Goal: Transaction & Acquisition: Purchase product/service

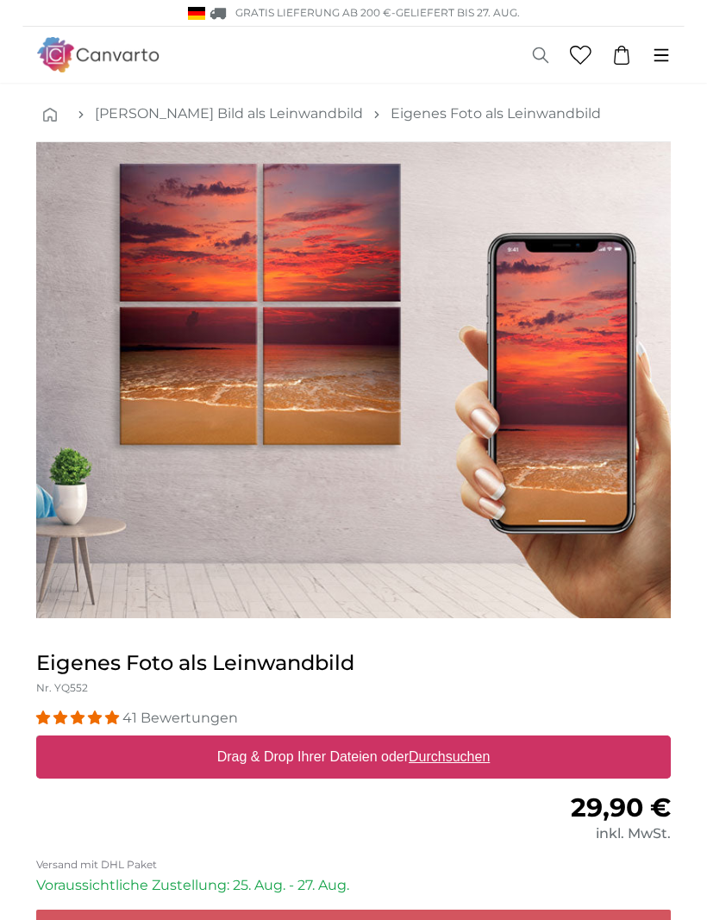
click at [664, 56] on icon at bounding box center [661, 55] width 19 height 19
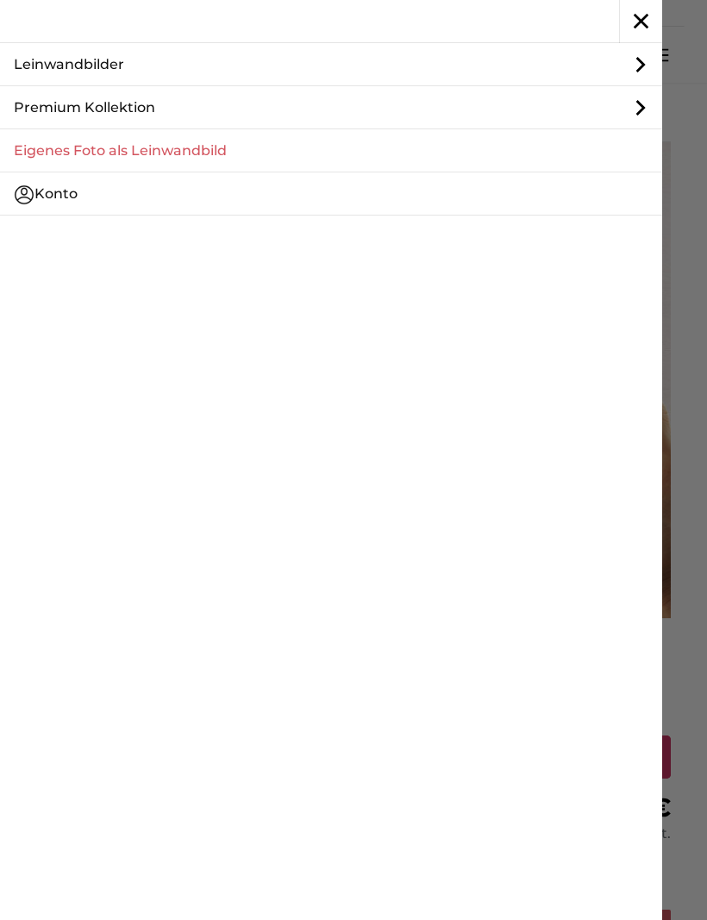
click at [633, 53] on icon at bounding box center [640, 64] width 43 height 43
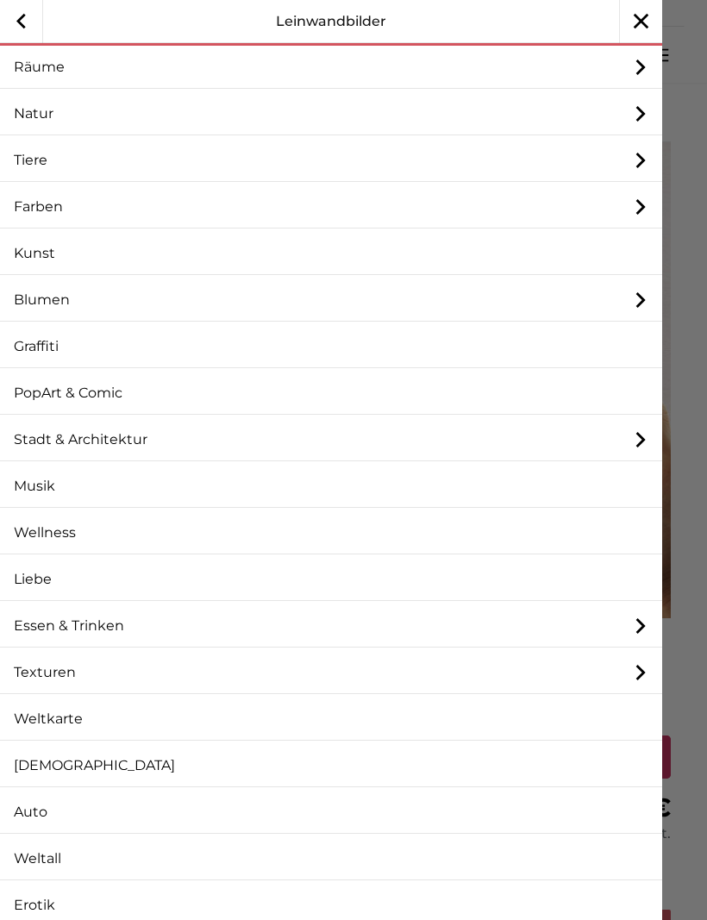
click at [20, 27] on icon "button" at bounding box center [21, 21] width 42 height 42
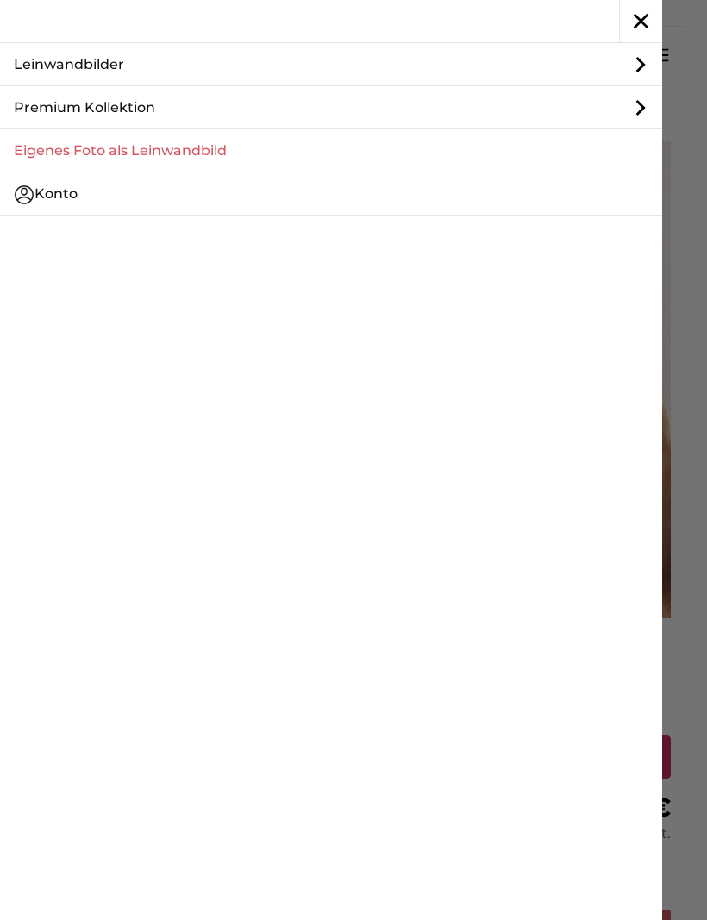
click at [234, 154] on link "Eigenes Foto als Leinwandbild" at bounding box center [331, 150] width 662 height 43
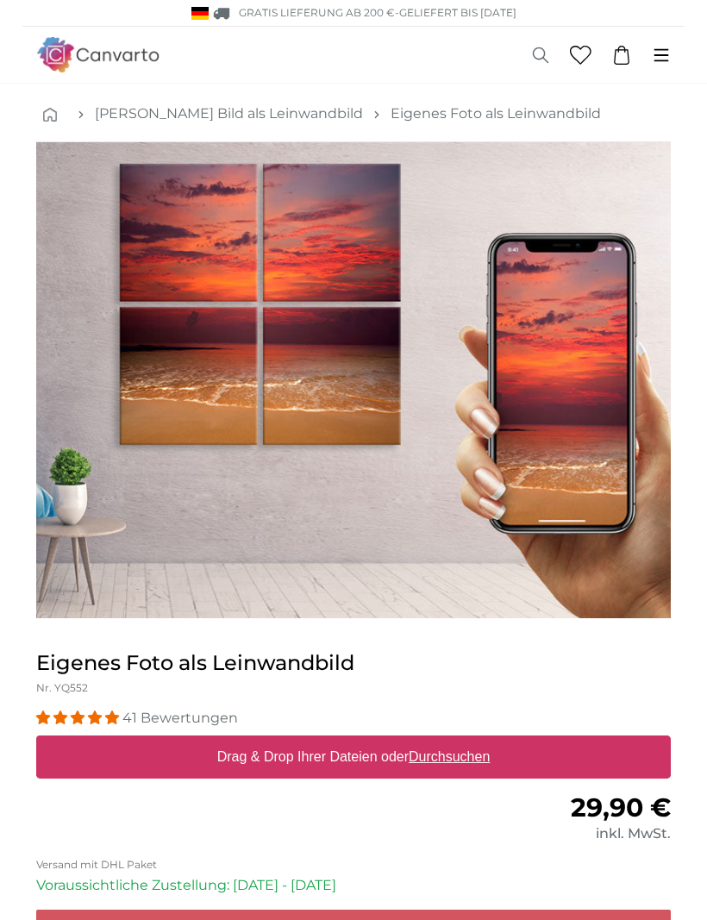
click at [341, 756] on label "Drag & Drop Ihrer Dateien oder Durchsuchen" at bounding box center [353, 756] width 287 height 34
click at [341, 740] on input "Drag & Drop Ihrer Dateien oder Durchsuchen" at bounding box center [353, 737] width 634 height 5
type input "**********"
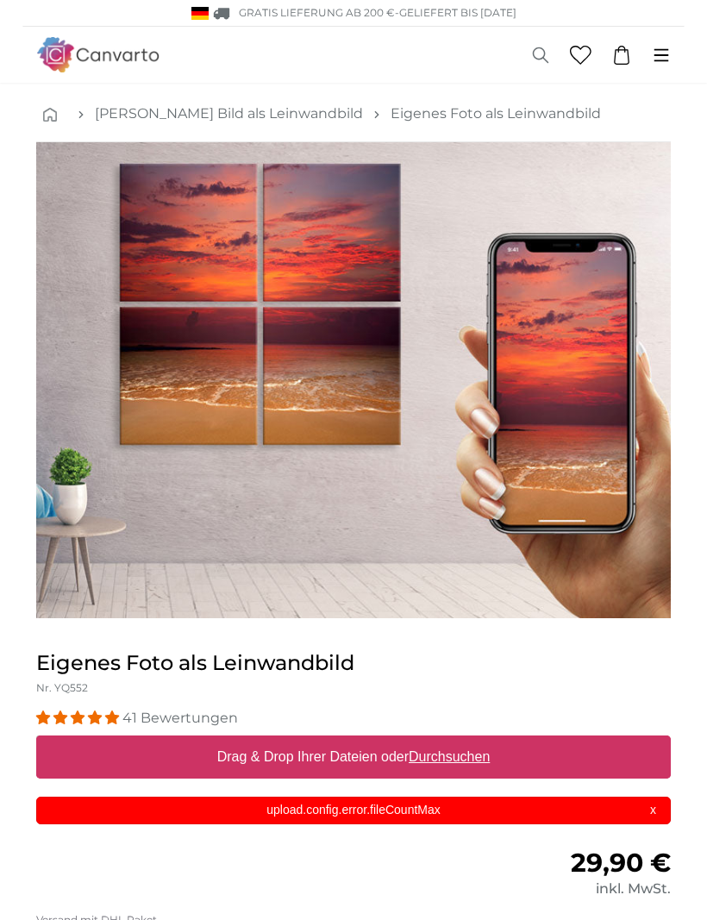
click at [417, 801] on p "upload.config.error.fileCountMax" at bounding box center [354, 810] width 614 height 18
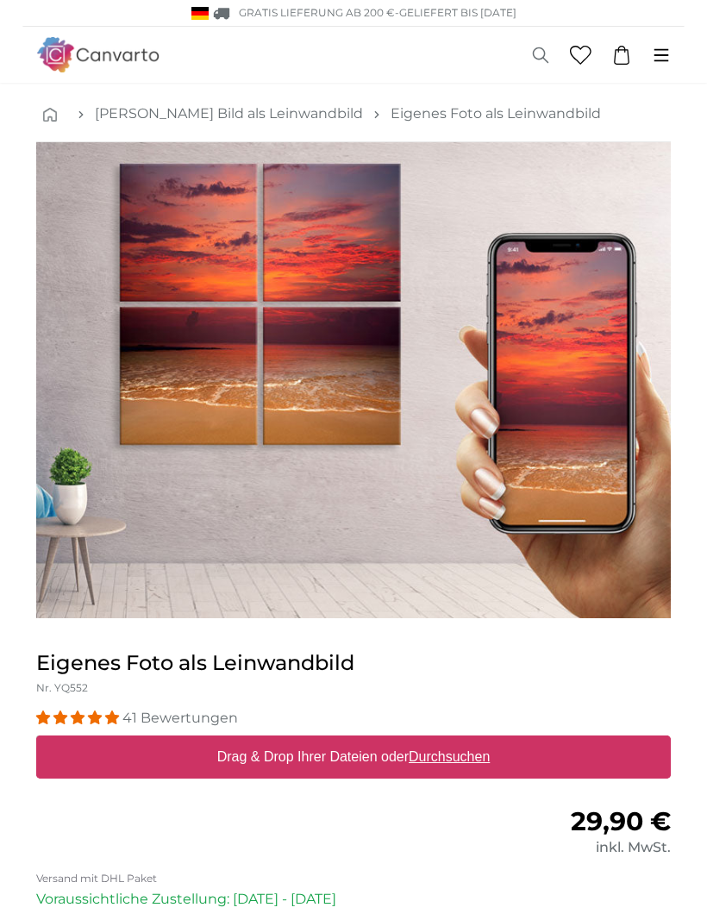
click at [360, 745] on label "Drag & Drop Ihrer Dateien oder Durchsuchen" at bounding box center [353, 756] width 287 height 34
click at [360, 740] on input "Drag & Drop Ihrer Dateien oder Durchsuchen" at bounding box center [353, 737] width 634 height 5
type input "**********"
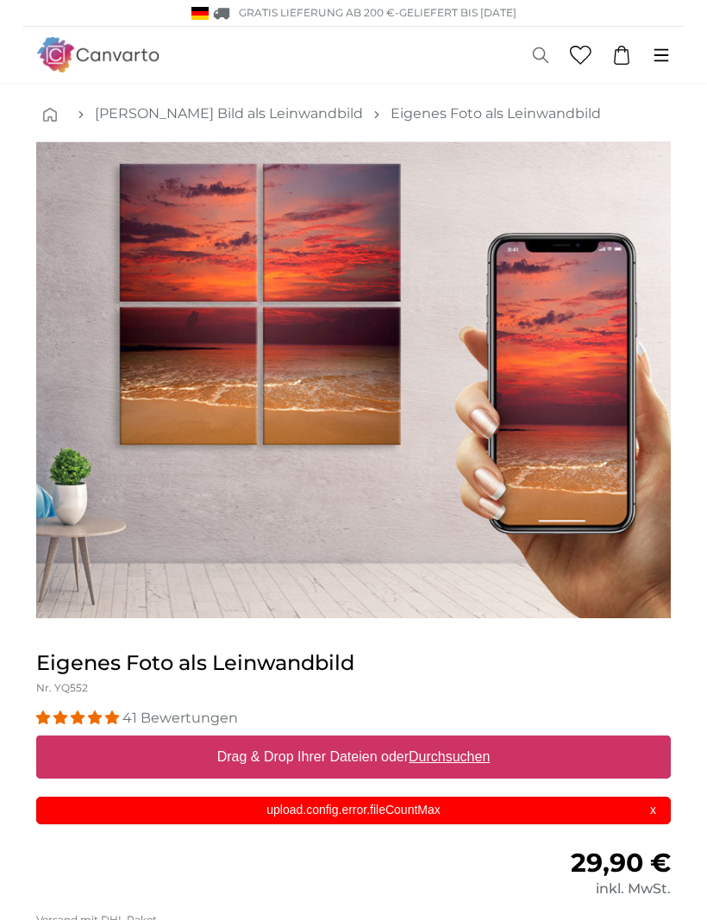
click at [655, 808] on div "upload.config.error.fileCountMax X" at bounding box center [353, 810] width 634 height 28
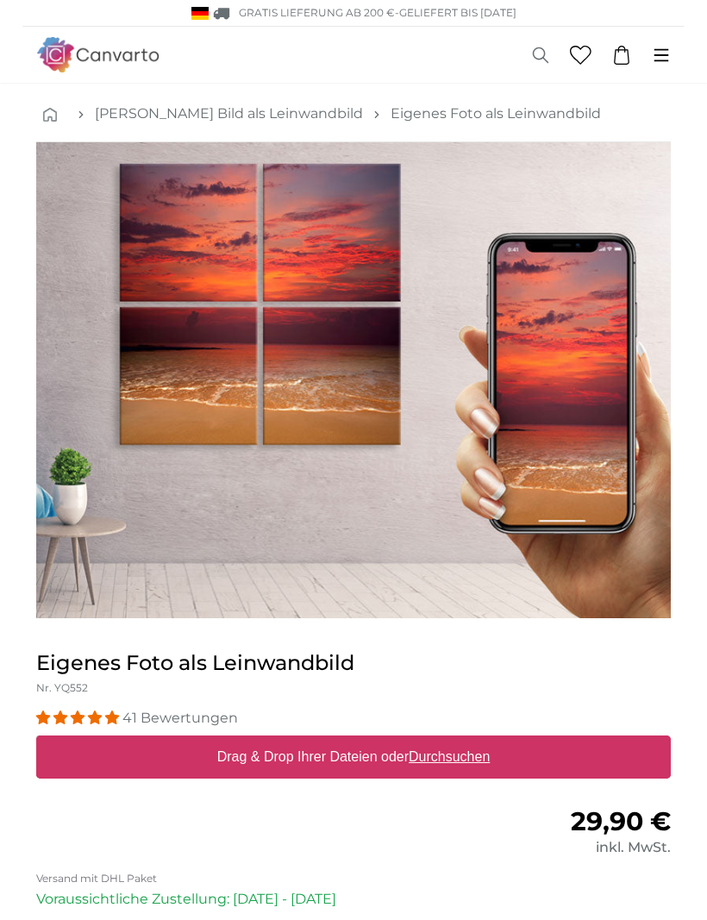
click at [460, 757] on u "Durchsuchen" at bounding box center [448, 756] width 81 height 15
click at [460, 740] on input "Drag & Drop Ihrer Dateien oder Durchsuchen" at bounding box center [353, 737] width 634 height 5
type input "**********"
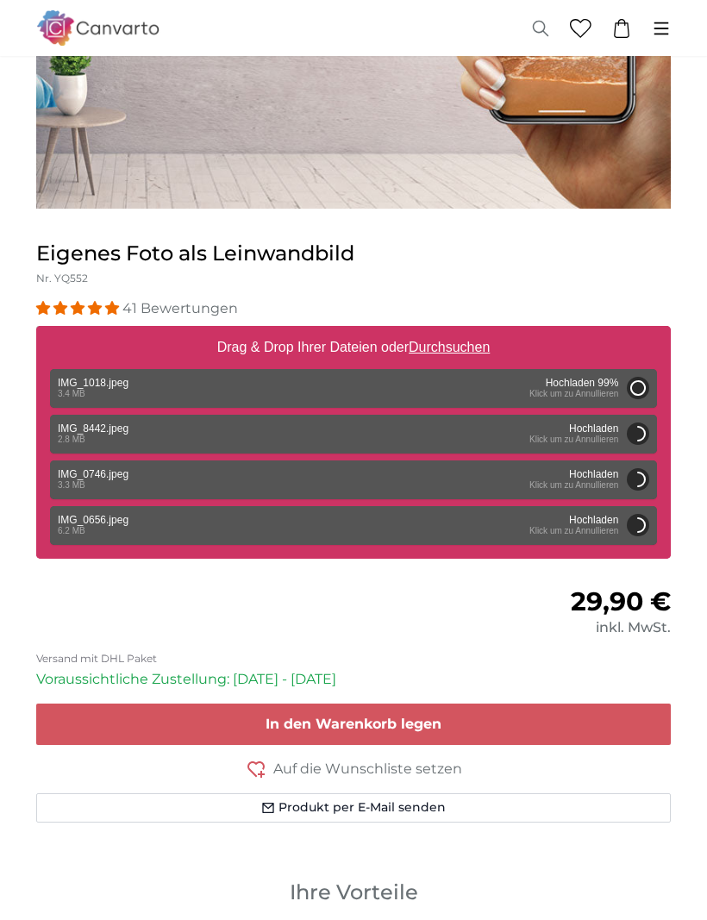
scroll to position [409, 0]
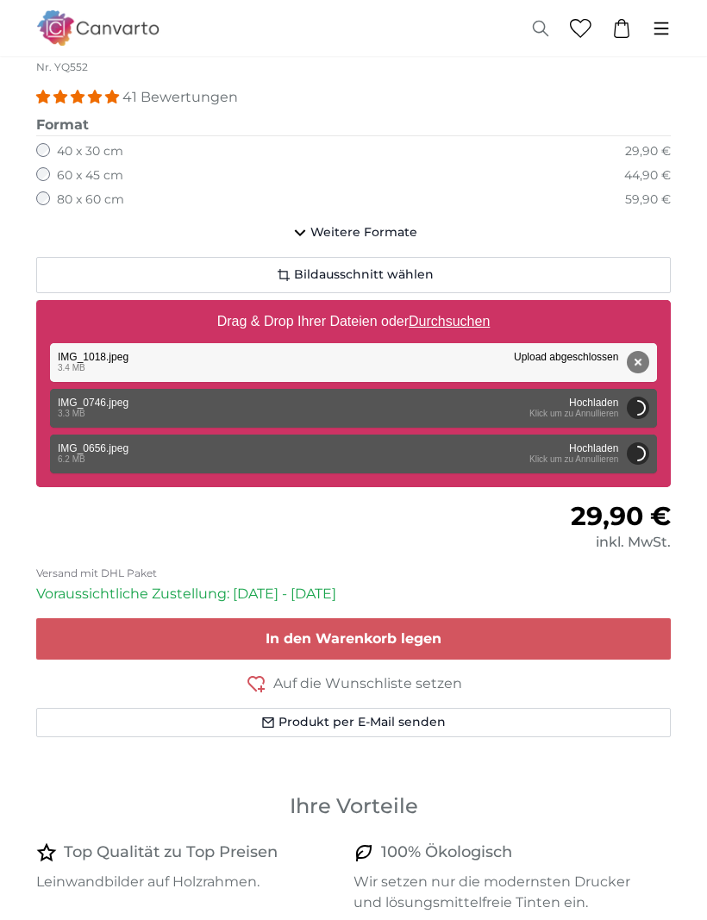
scroll to position [623, 0]
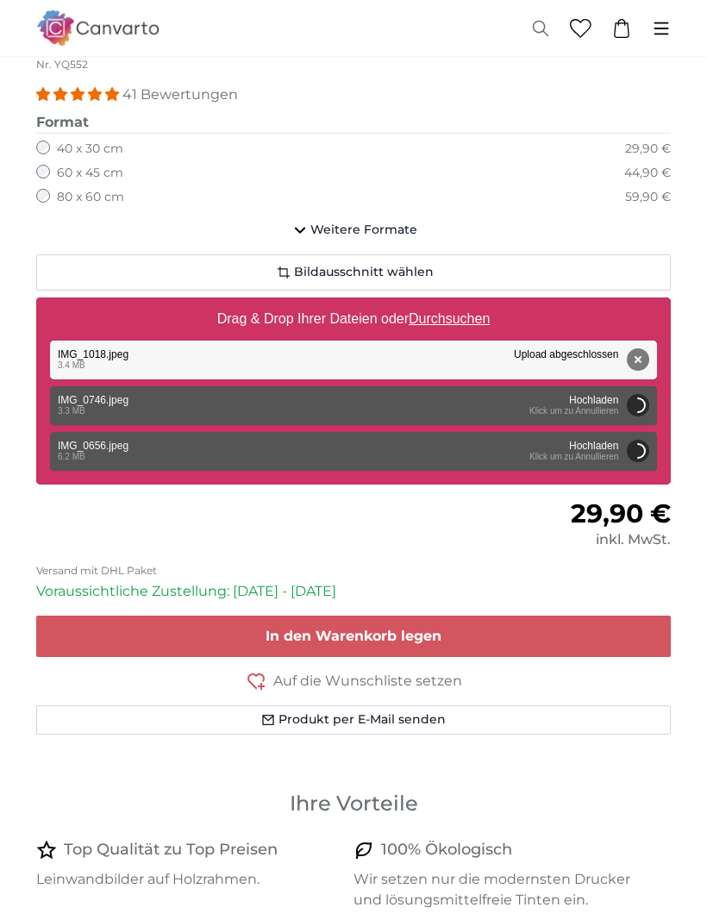
click at [440, 320] on u "Durchsuchen" at bounding box center [448, 318] width 81 height 15
click at [440, 302] on input "Drag & Drop Ihrer Dateien oder Durchsuchen" at bounding box center [353, 299] width 634 height 5
type input "**********"
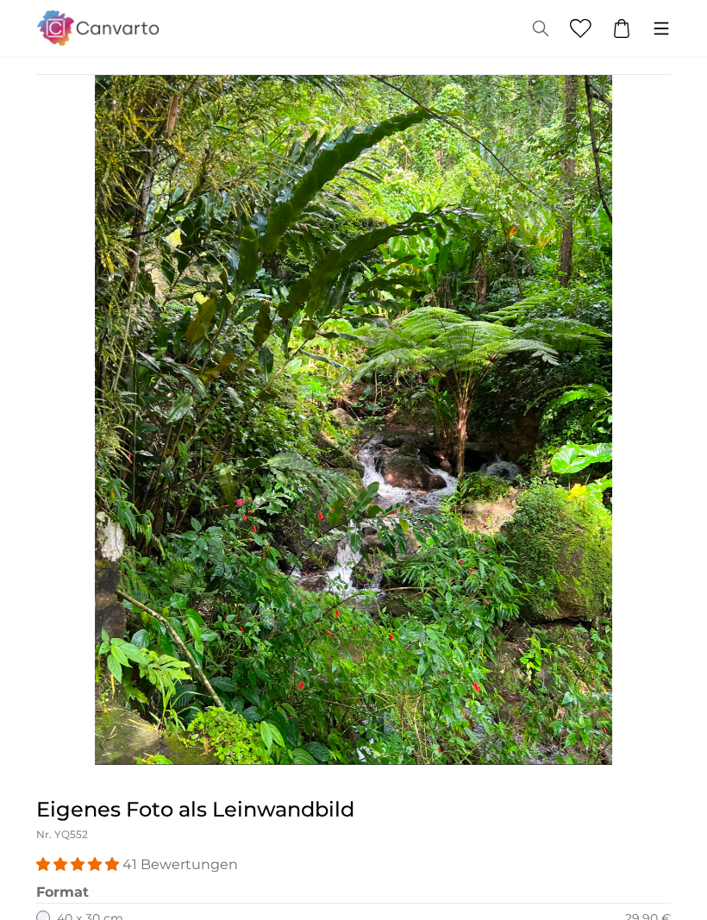
scroll to position [92, 0]
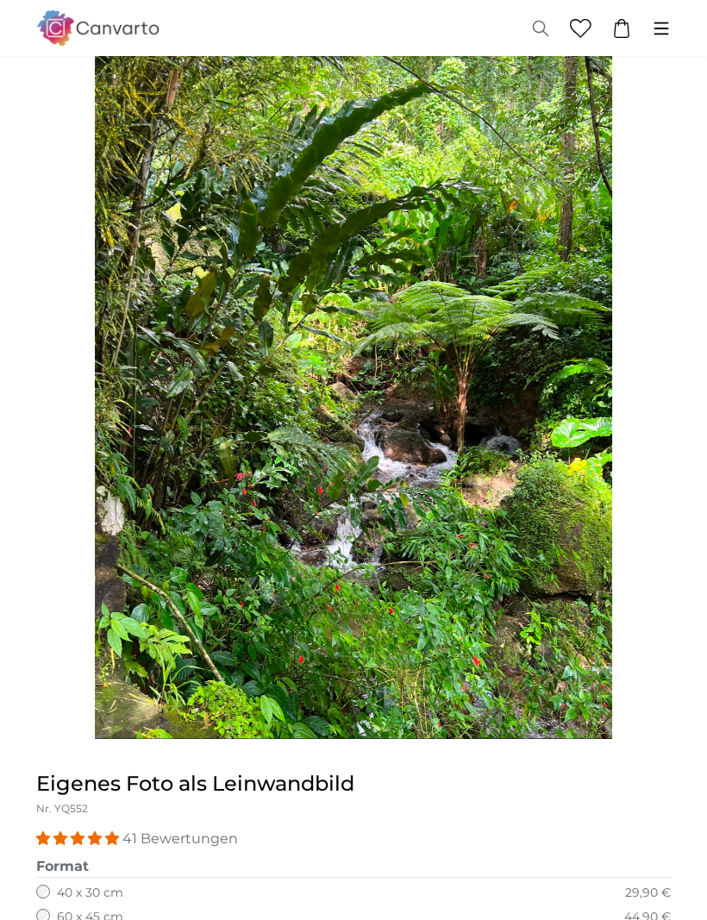
click at [567, 611] on img "1 of 1" at bounding box center [353, 394] width 517 height 689
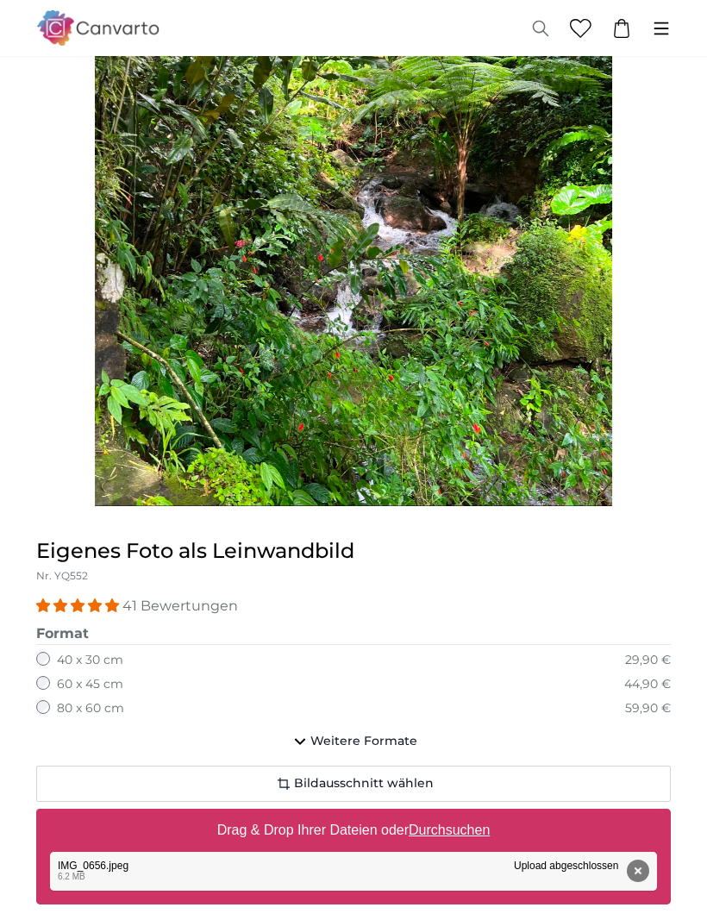
scroll to position [377, 0]
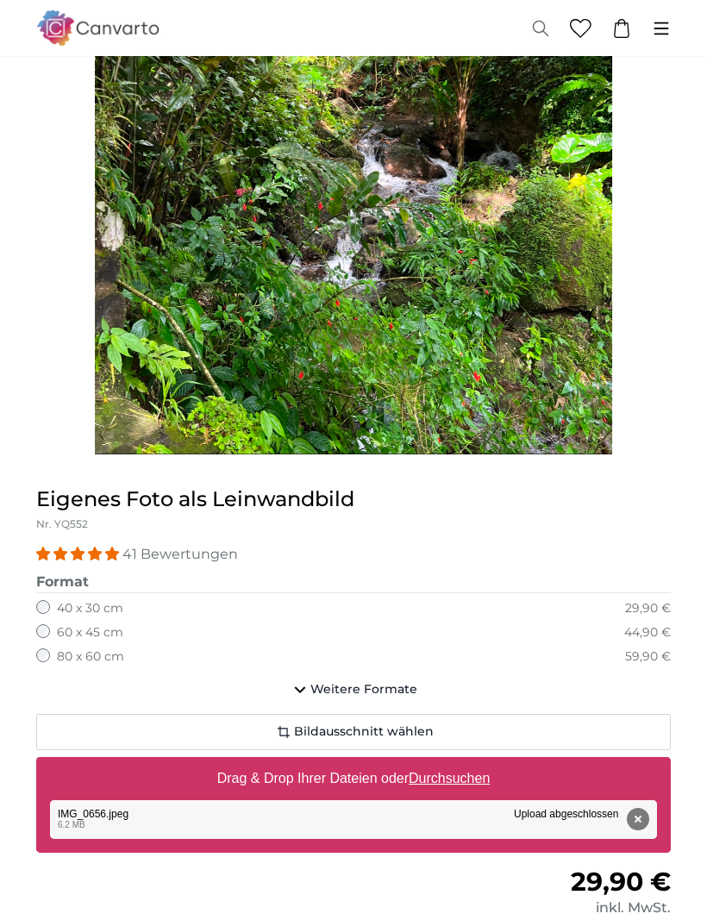
click at [309, 815] on div "Entfernen Nochmal versuchen Entfernen Hochladen Abbrechen Nochmal versuchen Ent…" at bounding box center [353, 820] width 607 height 39
click at [248, 815] on div "Entfernen Nochmal versuchen Entfernen Hochladen Abbrechen Nochmal versuchen Ent…" at bounding box center [353, 820] width 607 height 39
click at [665, 511] on h1 "Eigenes Foto als Leinwandbild" at bounding box center [353, 500] width 634 height 28
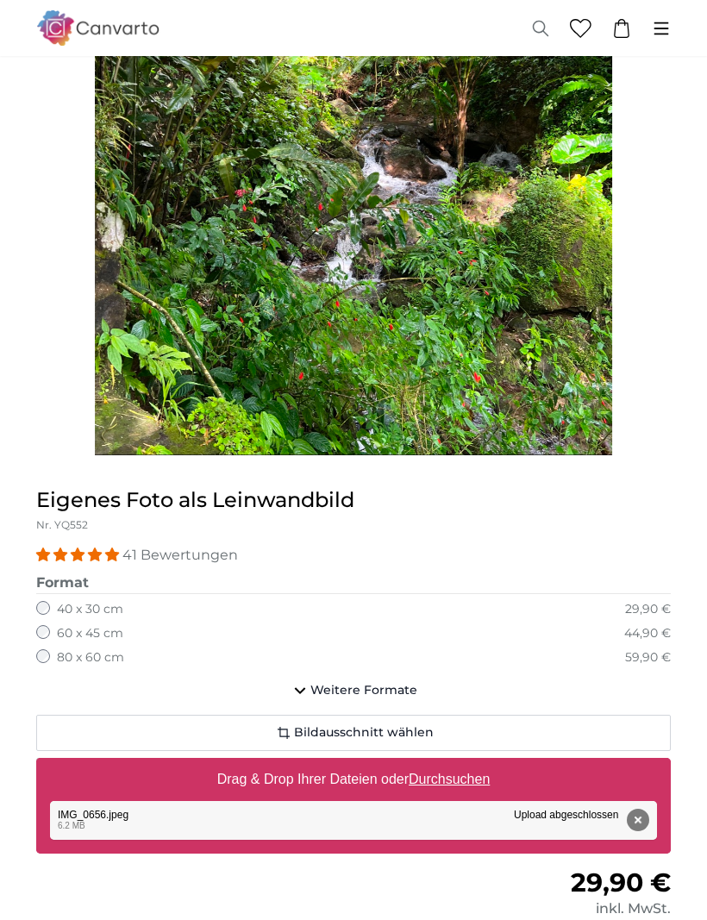
click at [352, 683] on span "Weitere Formate" at bounding box center [363, 690] width 107 height 17
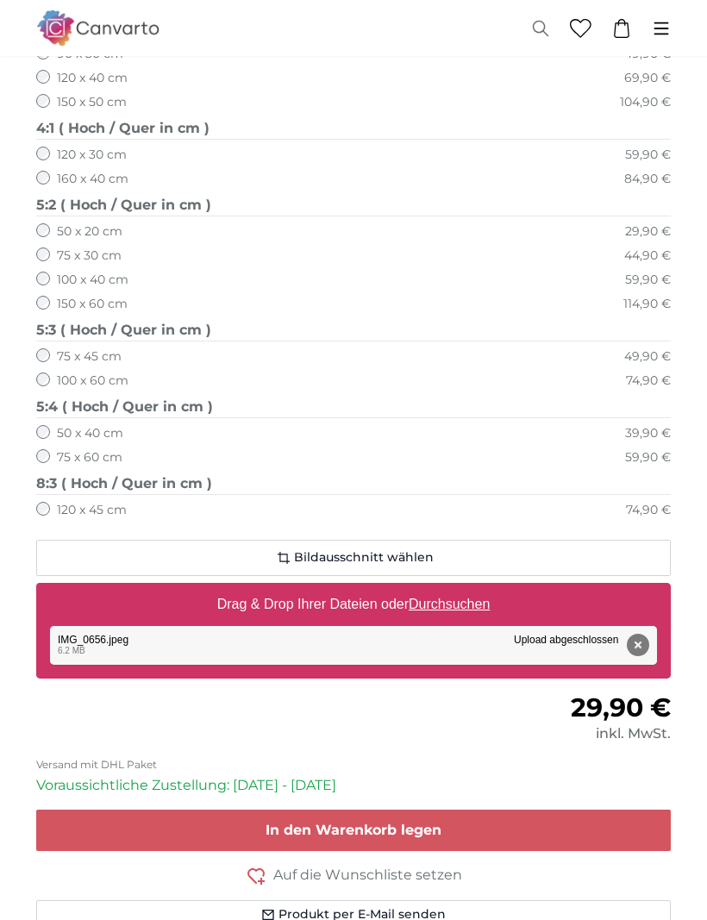
scroll to position [1648, 0]
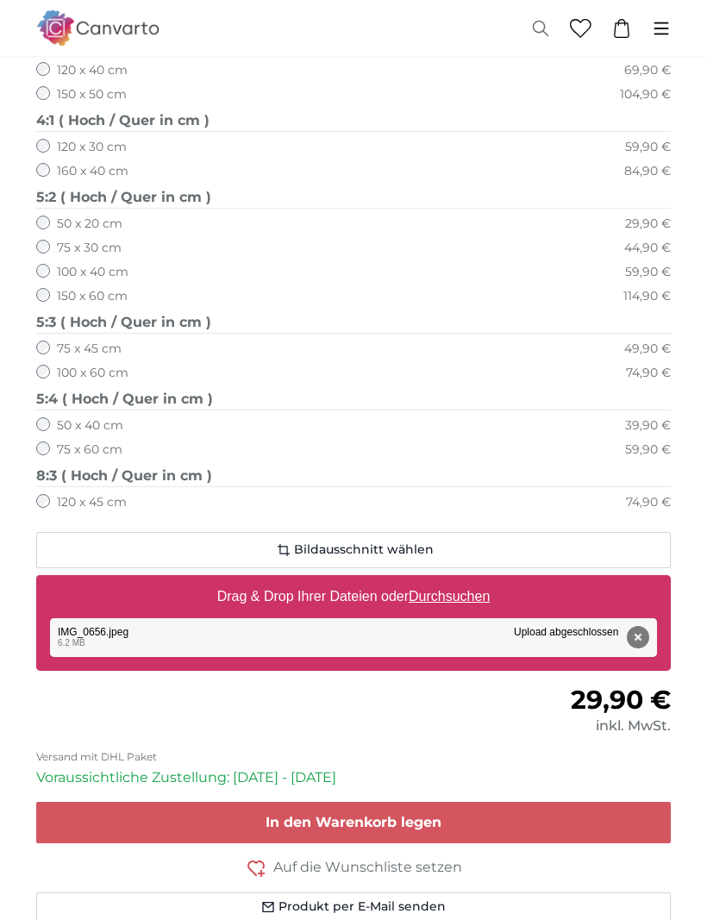
click at [319, 619] on div "Entfernen Nochmal versuchen Entfernen Hochladen Abbrechen Nochmal versuchen Ent…" at bounding box center [353, 638] width 607 height 39
click at [90, 619] on div "Entfernen Nochmal versuchen Entfernen Hochladen Abbrechen Nochmal versuchen Ent…" at bounding box center [353, 638] width 607 height 39
click at [321, 580] on label "Drag & Drop Ihrer Dateien oder Durchsuchen" at bounding box center [353, 597] width 287 height 34
click at [321, 576] on input "Drag & Drop Ihrer Dateien oder Durchsuchen" at bounding box center [353, 578] width 634 height 5
click at [457, 589] on u "Durchsuchen" at bounding box center [448, 596] width 81 height 15
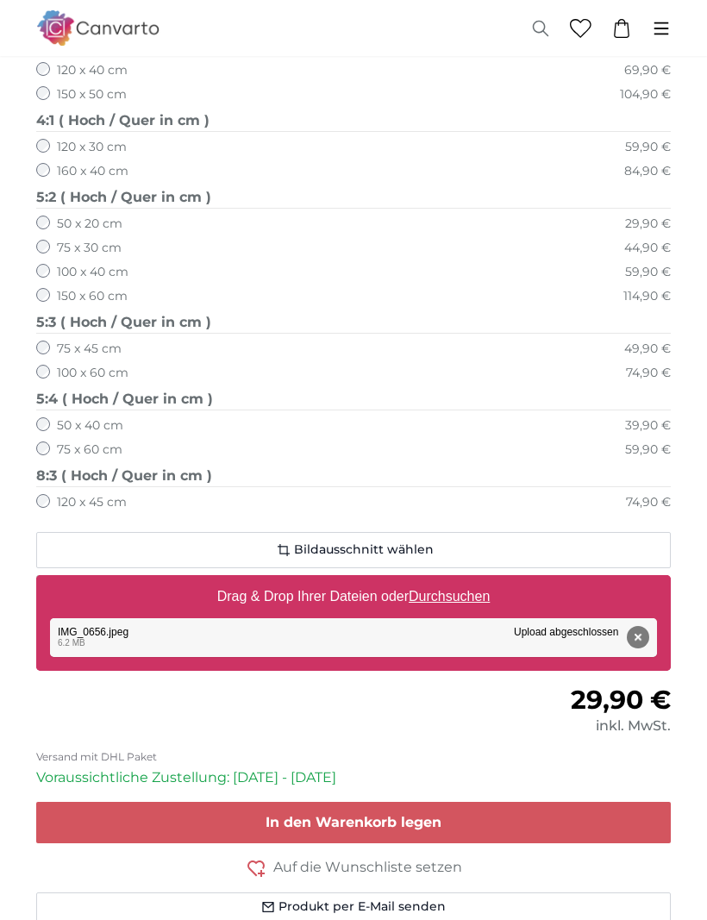
click at [457, 576] on input "Drag & Drop Ihrer Dateien oder Durchsuchen" at bounding box center [353, 578] width 634 height 5
click at [476, 589] on u "Durchsuchen" at bounding box center [448, 596] width 81 height 15
click at [476, 576] on input "Drag & Drop Ihrer Dateien oder Durchsuchen" at bounding box center [353, 578] width 634 height 5
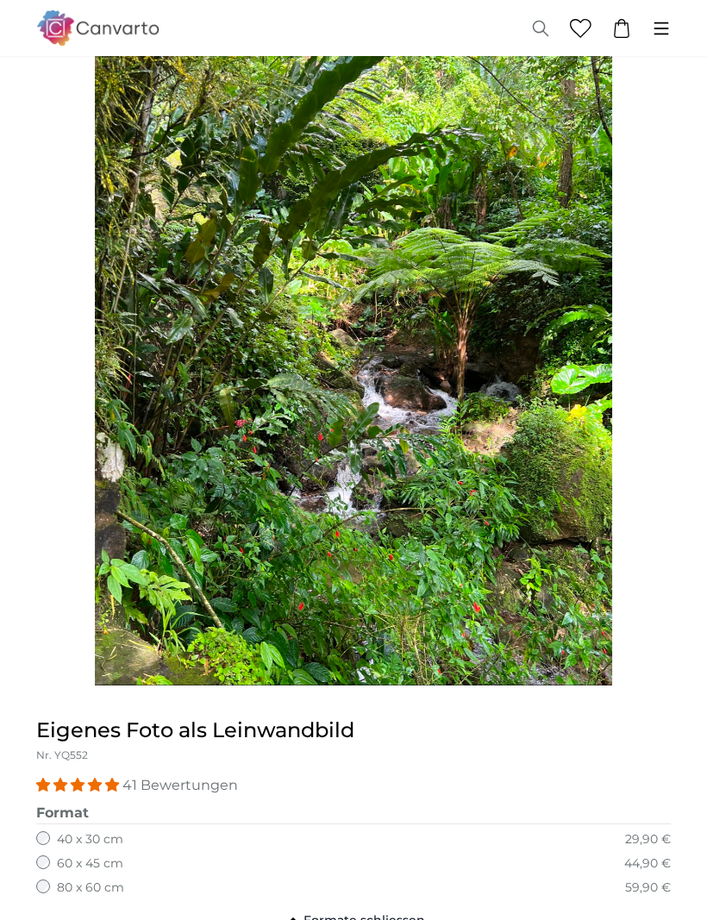
scroll to position [0, 0]
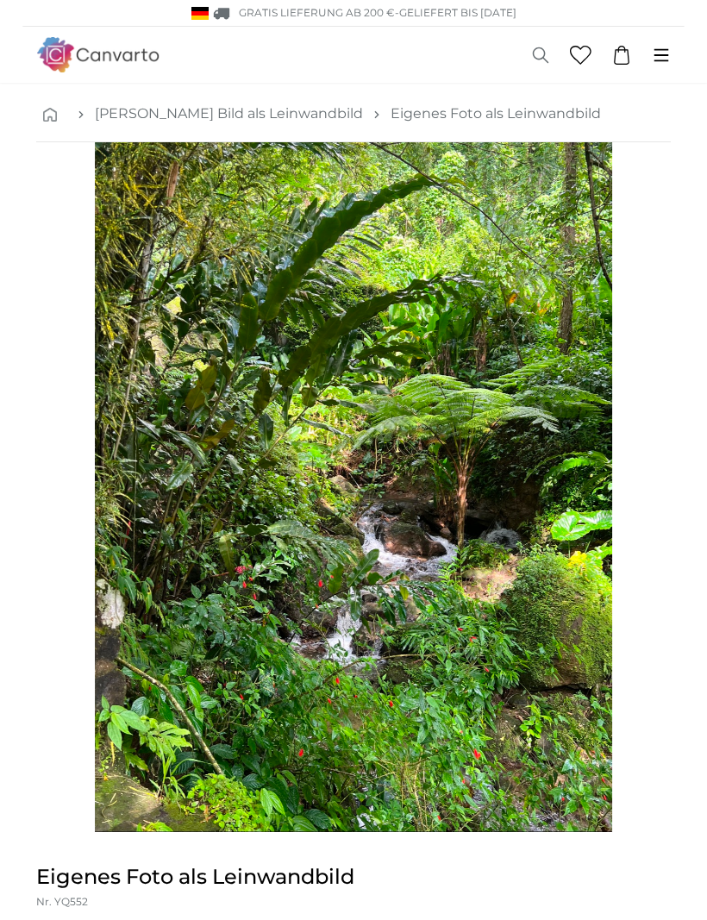
click at [663, 53] on icon at bounding box center [661, 55] width 19 height 19
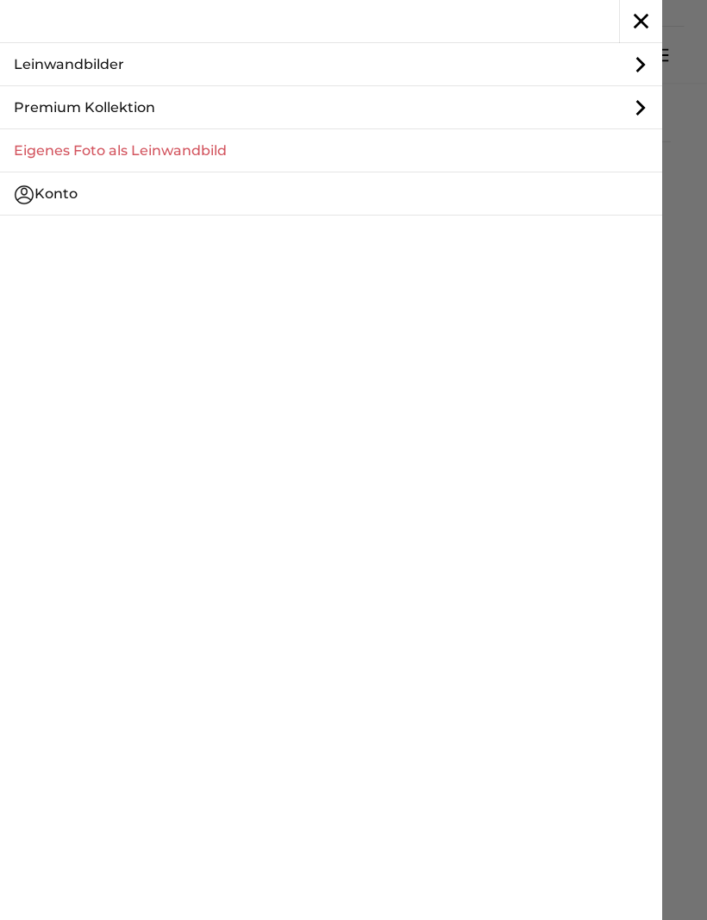
click at [634, 21] on icon "button" at bounding box center [641, 21] width 42 height 42
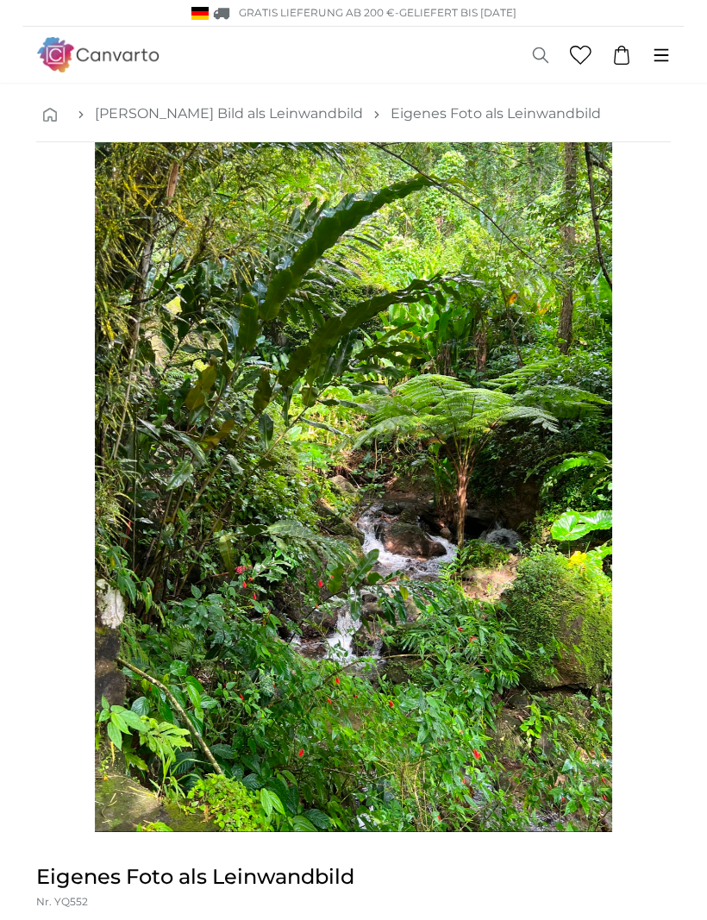
click at [235, 122] on link "[PERSON_NAME] Bild als Leinwandbild" at bounding box center [229, 113] width 268 height 21
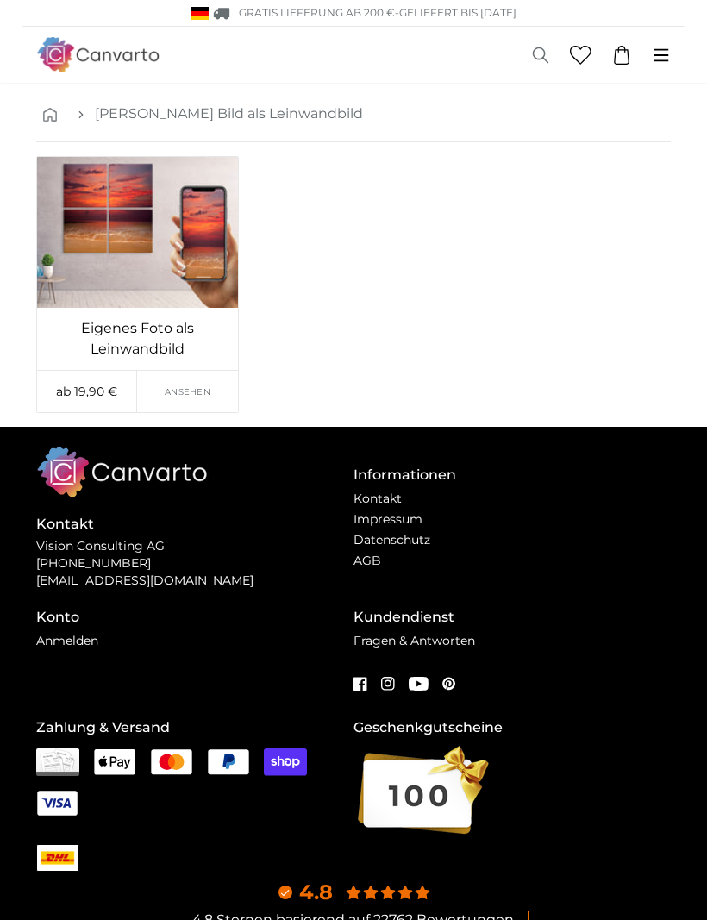
click at [581, 335] on div "Eigenes Foto als Leinwandbild ab 19,90 € Ansehen" at bounding box center [353, 291] width 648 height 271
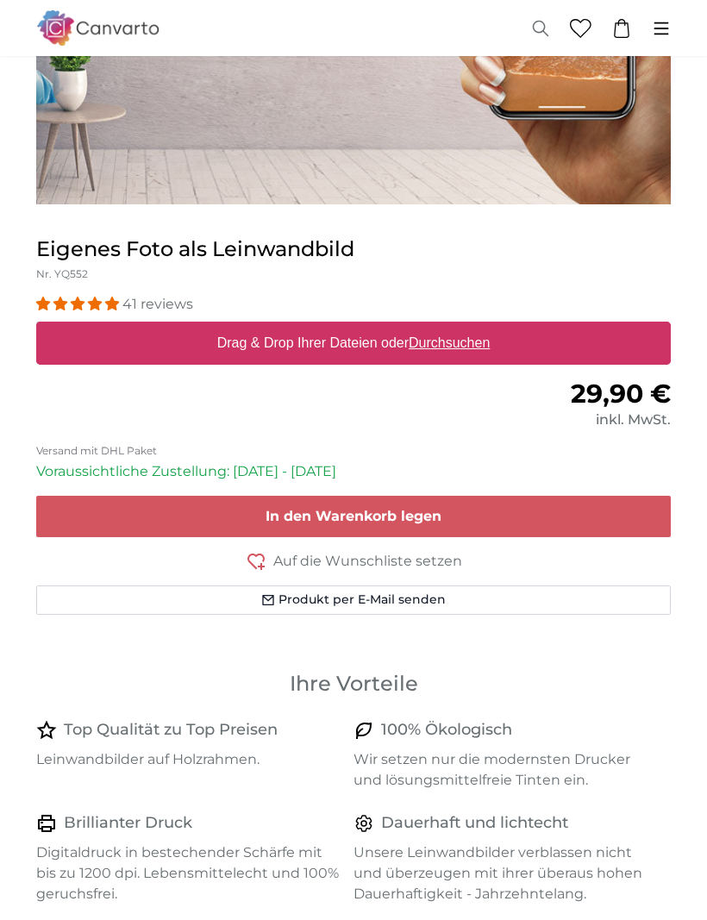
scroll to position [561, 0]
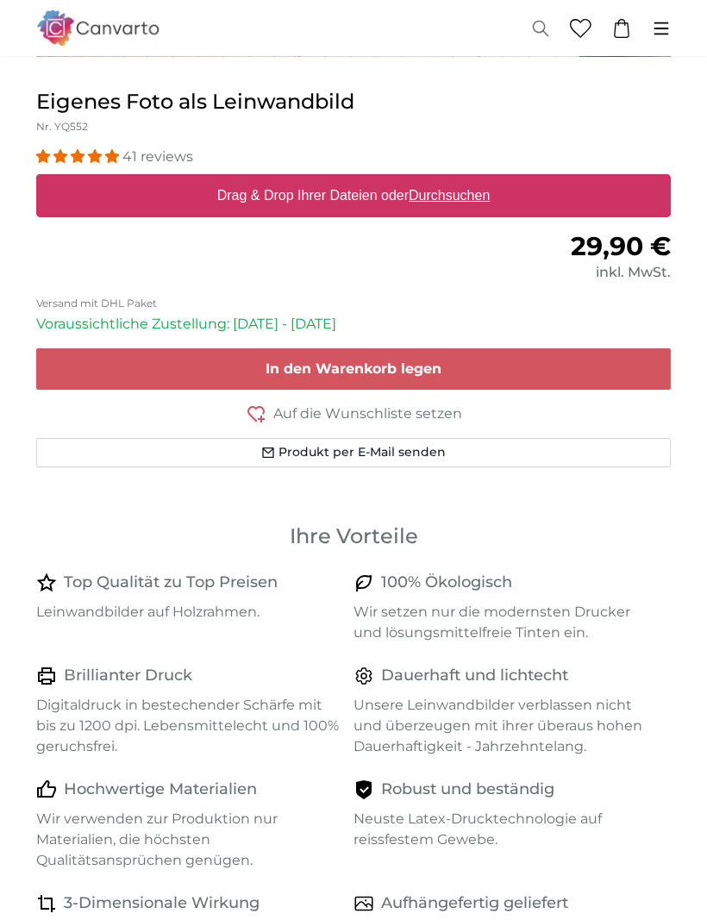
click at [296, 204] on label "Drag & Drop Ihrer Dateien oder Durchsuchen" at bounding box center [353, 195] width 287 height 34
click at [296, 179] on input "Drag & Drop Ihrer Dateien oder Durchsuchen" at bounding box center [353, 176] width 634 height 5
click at [280, 203] on label "Drag & Drop Ihrer Dateien oder Durchsuchen" at bounding box center [353, 195] width 287 height 34
click at [280, 179] on input "Drag & Drop Ihrer Dateien oder Durchsuchen" at bounding box center [353, 176] width 634 height 5
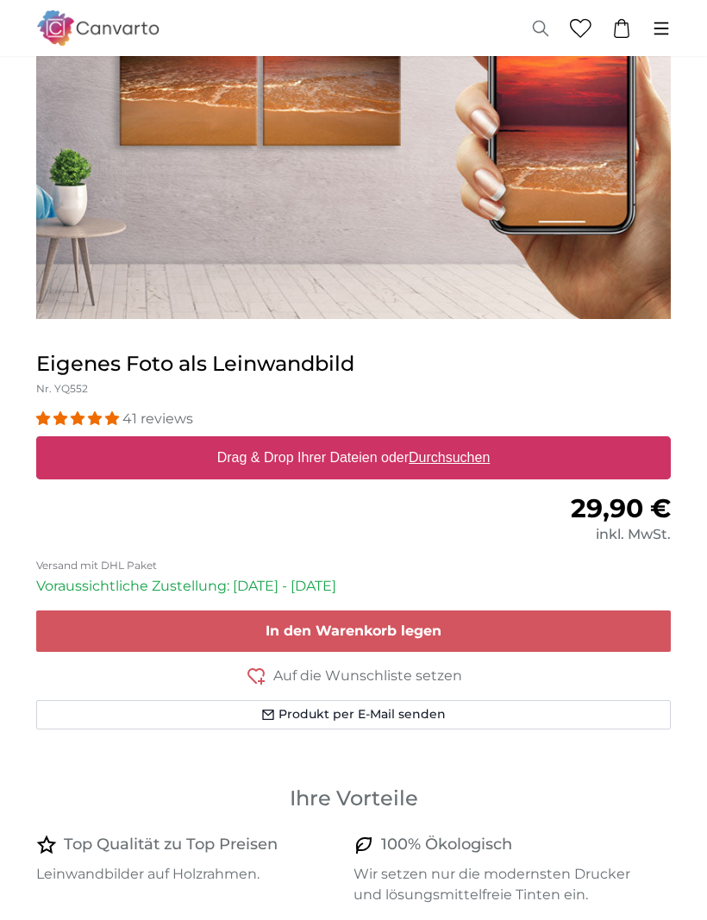
scroll to position [0, 0]
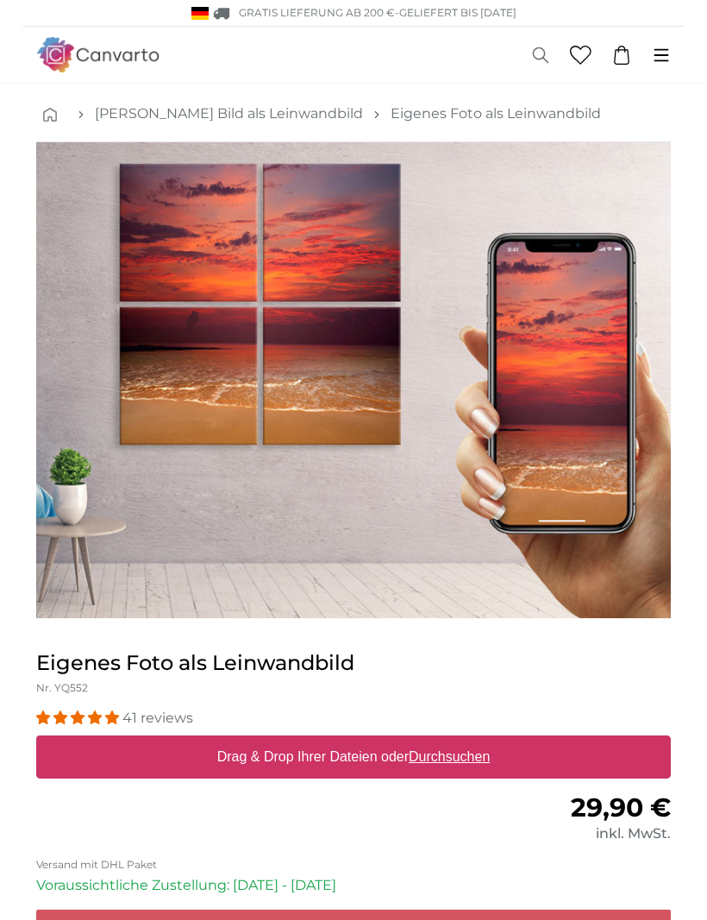
click at [296, 752] on label "Drag & Drop Ihrer Dateien oder Durchsuchen" at bounding box center [353, 756] width 287 height 34
click at [296, 740] on input "Drag & Drop Ihrer Dateien oder Durchsuchen" at bounding box center [353, 737] width 634 height 5
type input "**********"
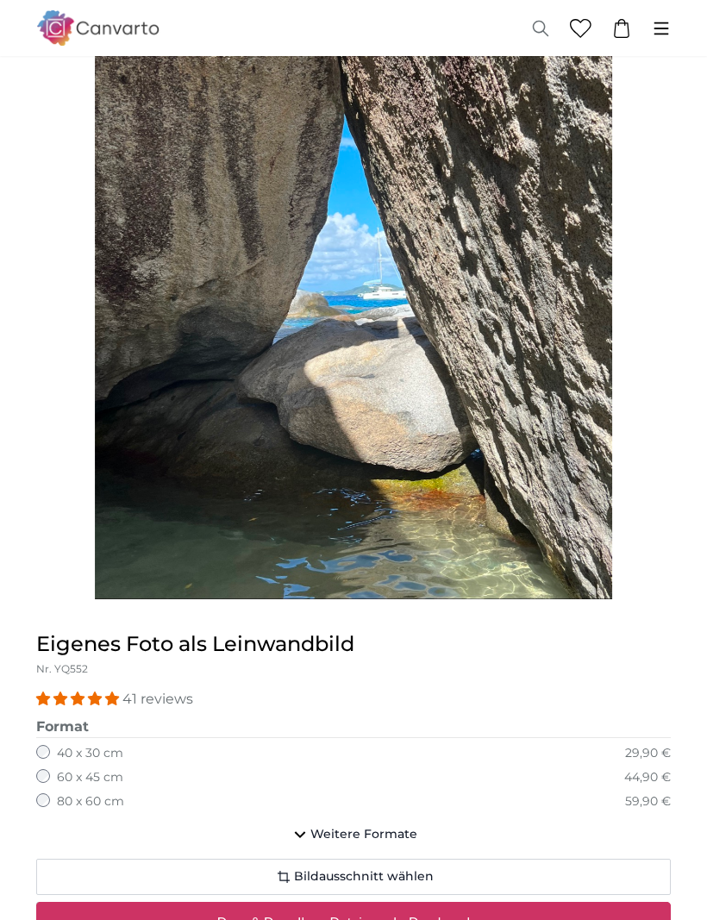
scroll to position [296, 0]
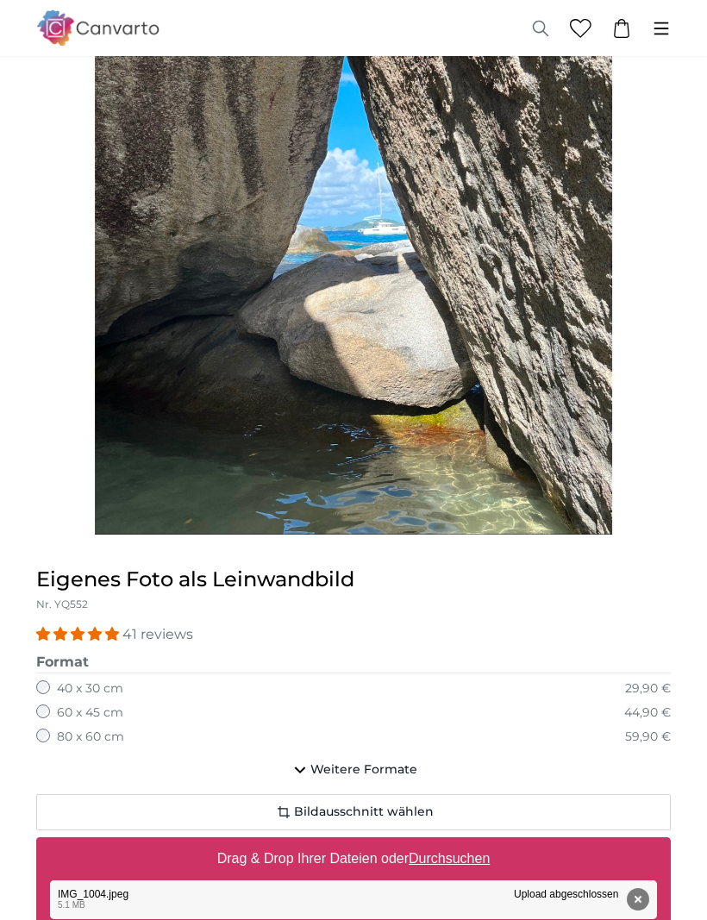
click at [377, 804] on span "Bildausschnitt wählen" at bounding box center [364, 812] width 140 height 17
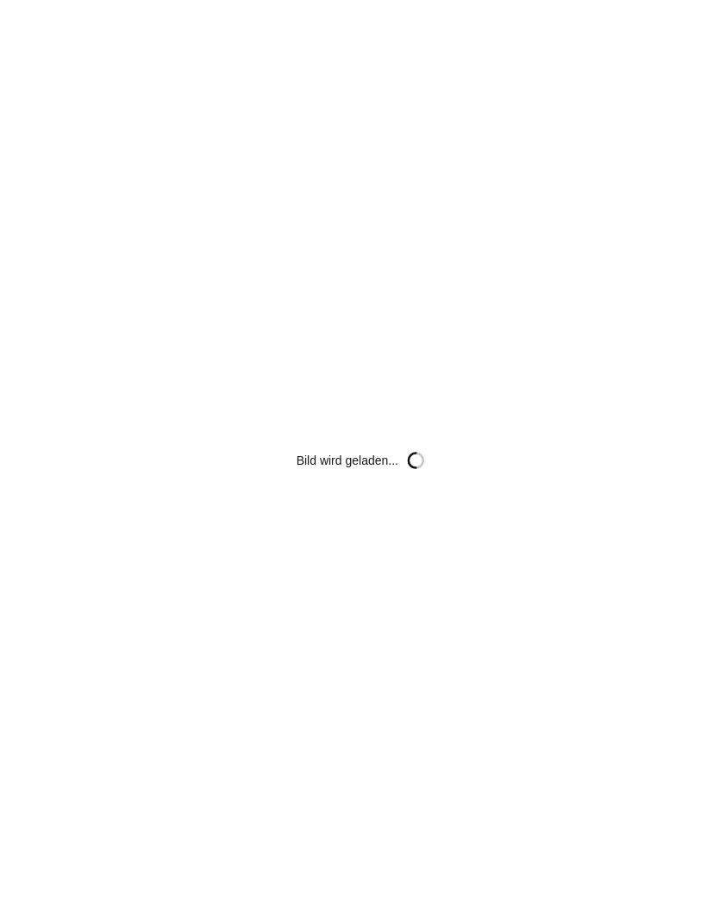
scroll to position [0, 0]
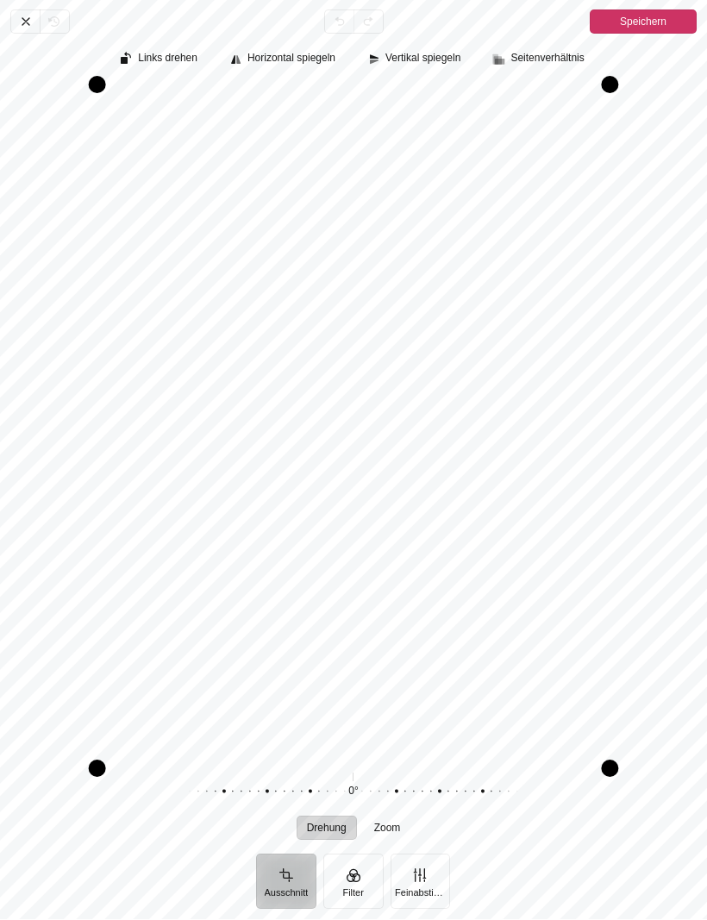
click at [17, 25] on span "Abbrechen" at bounding box center [24, 22] width 29 height 24
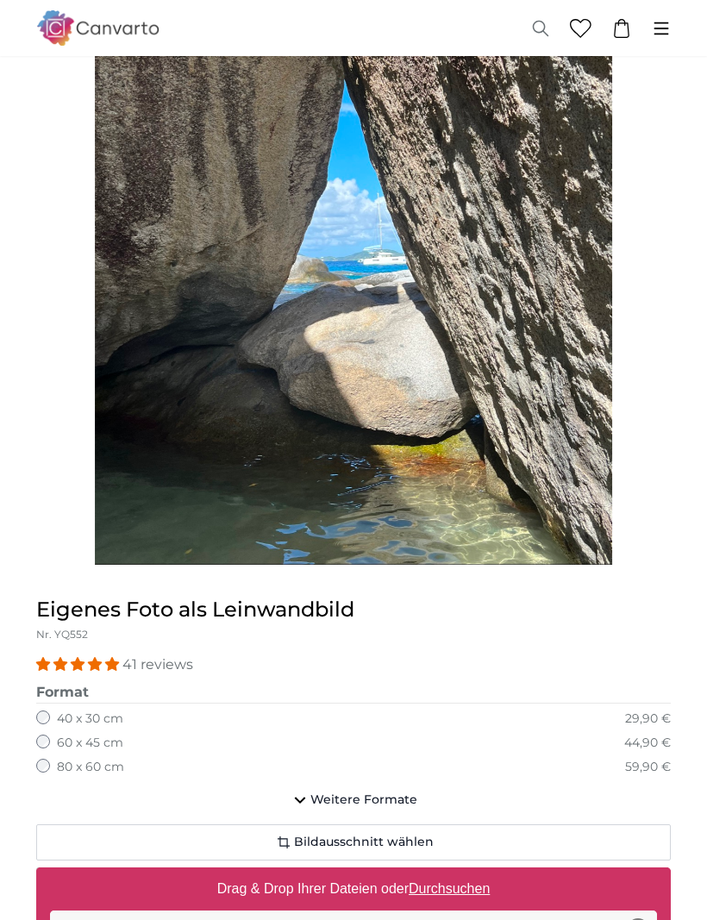
scroll to position [609, 0]
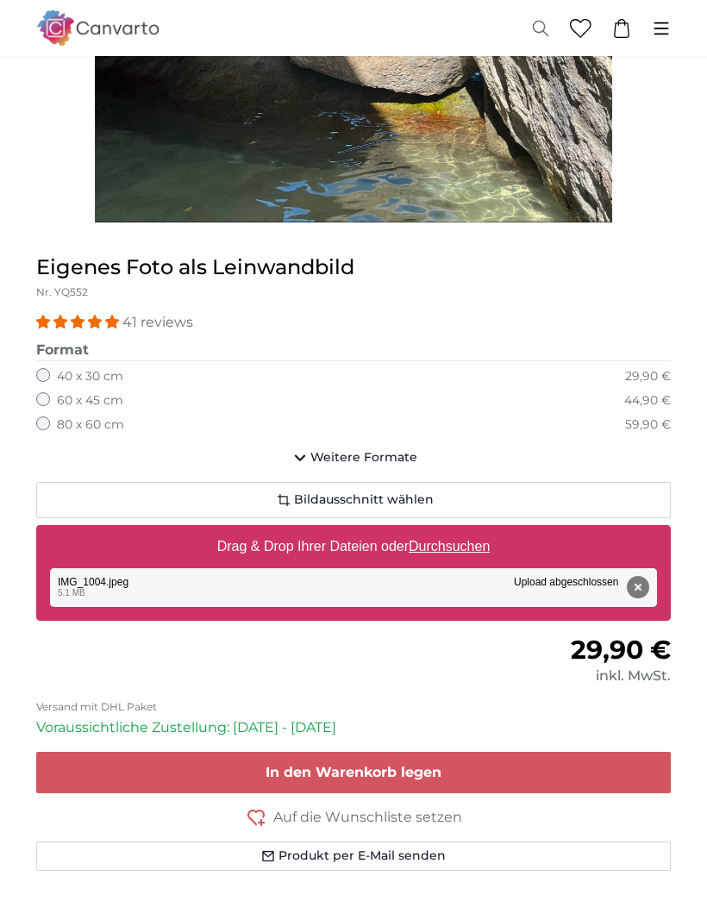
click at [438, 547] on u "Durchsuchen" at bounding box center [448, 546] width 81 height 15
click at [438, 530] on input "Drag & Drop Ihrer Dateien oder Durchsuchen" at bounding box center [353, 527] width 634 height 5
type input "**********"
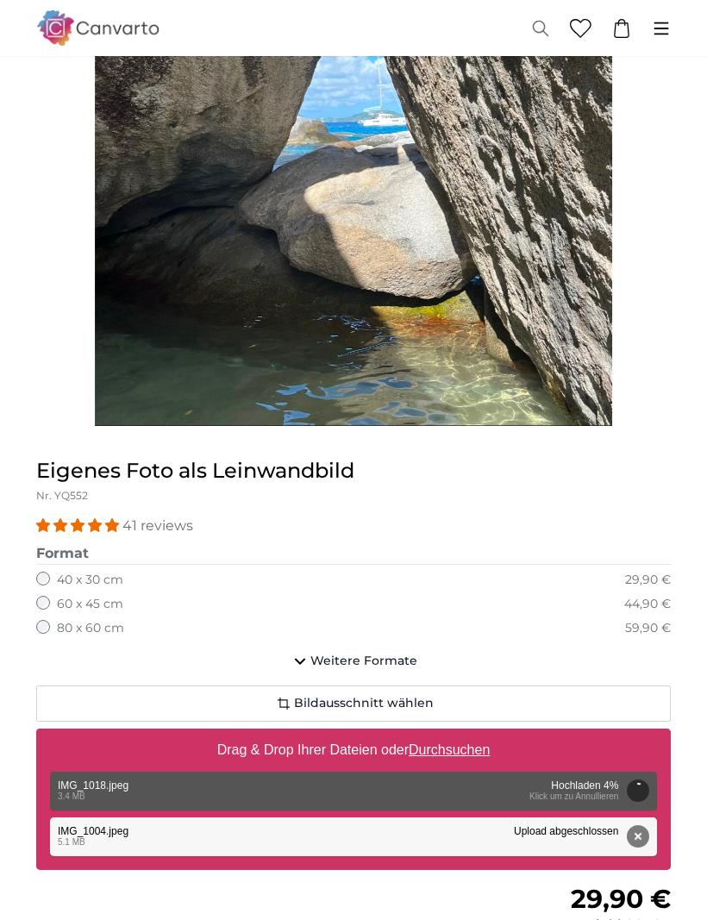
scroll to position [406, 0]
click at [263, 756] on label "Drag & Drop Ihrer Dateien oder Durchsuchen" at bounding box center [353, 750] width 287 height 34
click at [263, 733] on input "Drag & Drop Ihrer Dateien oder Durchsuchen" at bounding box center [353, 730] width 634 height 5
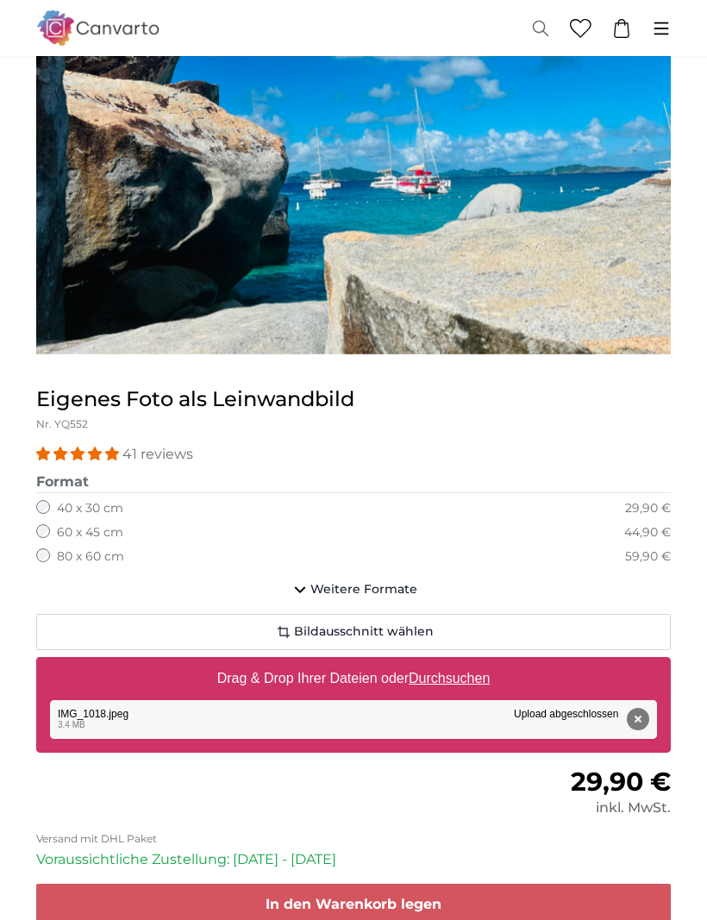
scroll to position [263, 0]
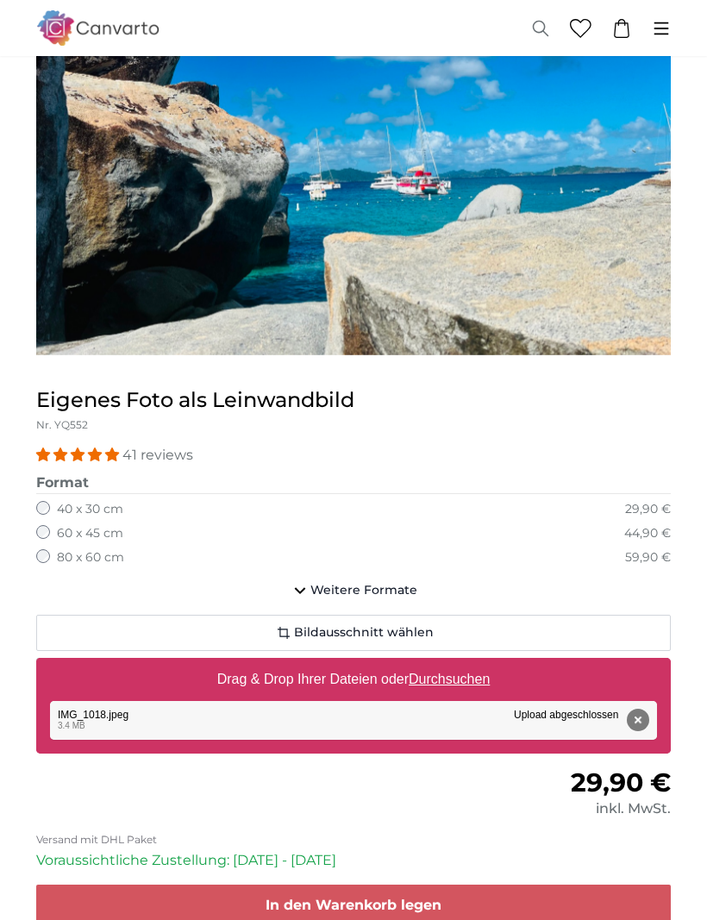
click at [330, 582] on span "Weitere Formate" at bounding box center [363, 590] width 107 height 17
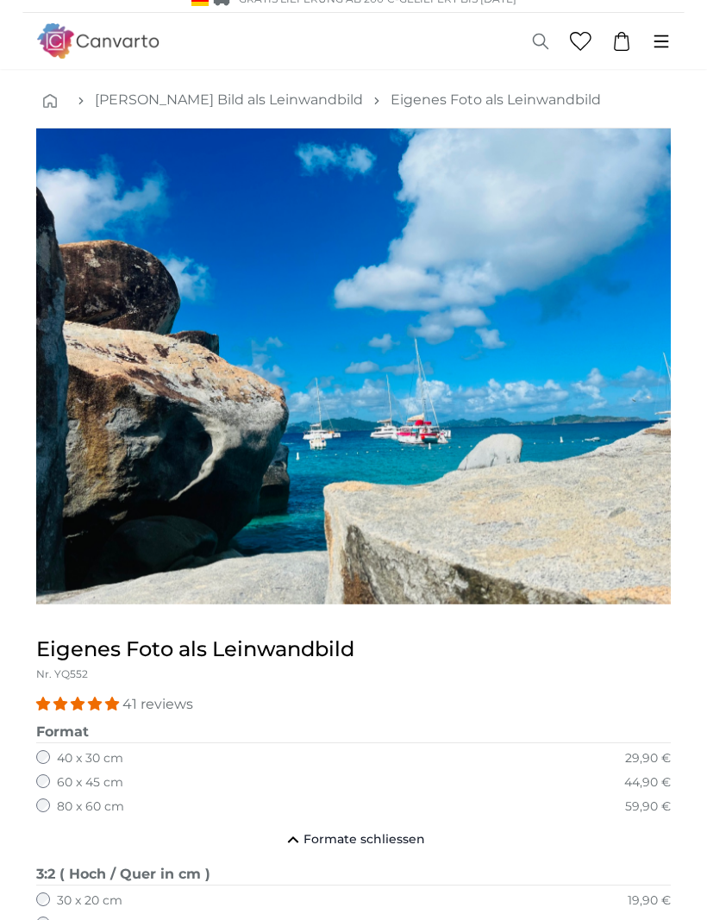
scroll to position [0, 0]
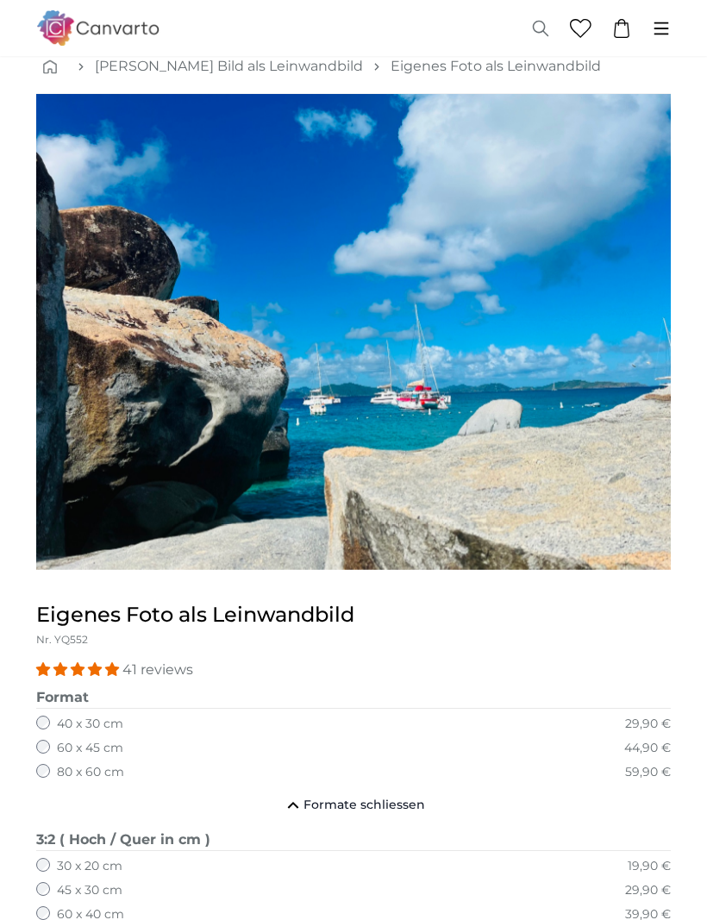
click at [368, 790] on button "Formate schliessen" at bounding box center [353, 806] width 634 height 34
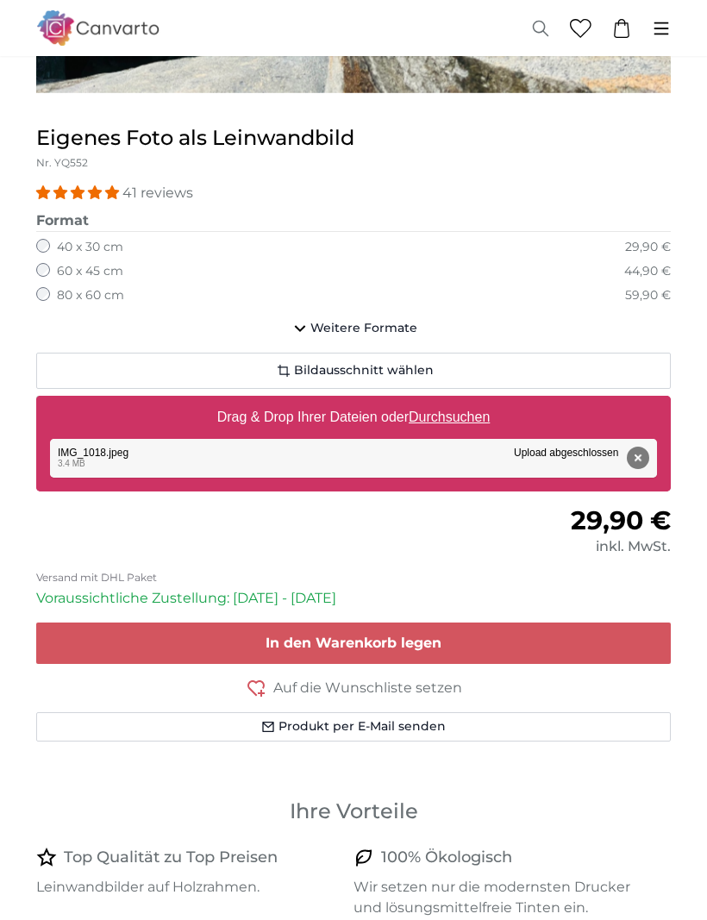
click at [331, 639] on span "In den Warenkorb legen" at bounding box center [353, 643] width 176 height 16
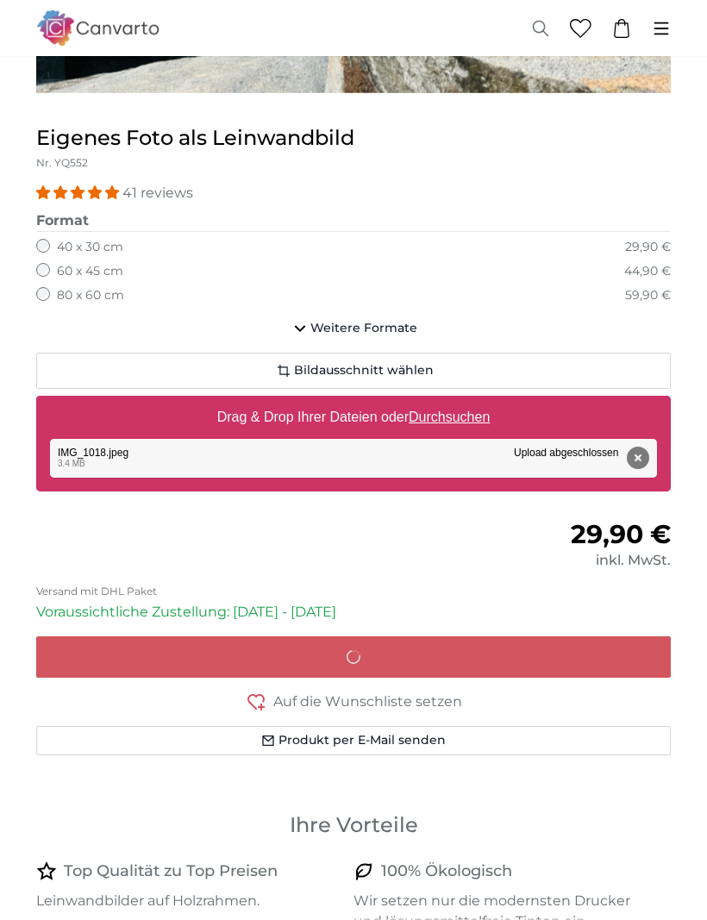
scroll to position [525, 0]
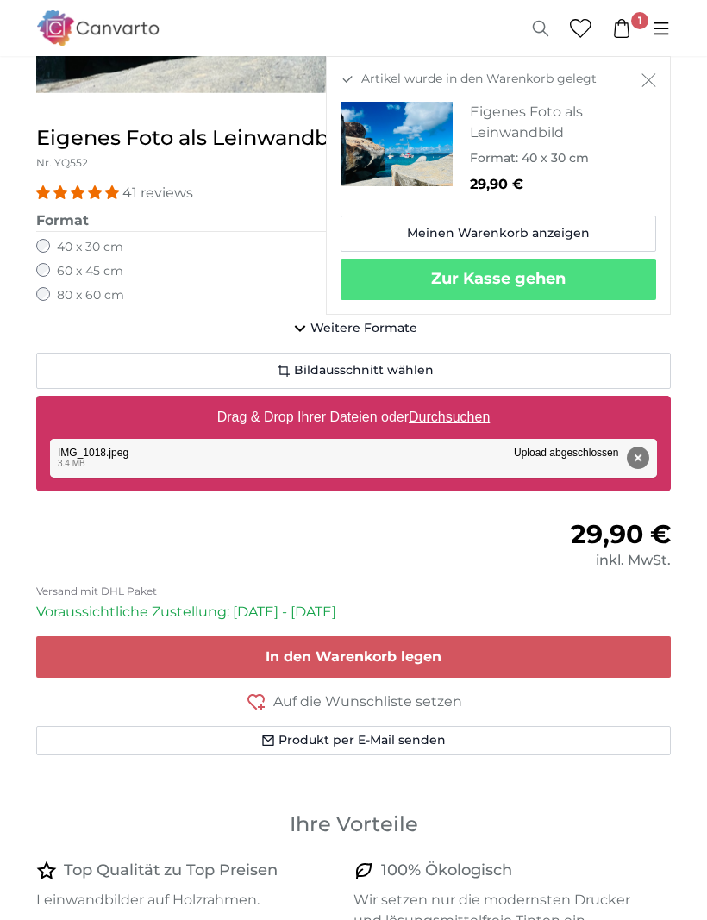
click at [545, 607] on p "Voraussichtliche Zustellung: [DATE] - [DATE]" at bounding box center [353, 612] width 634 height 21
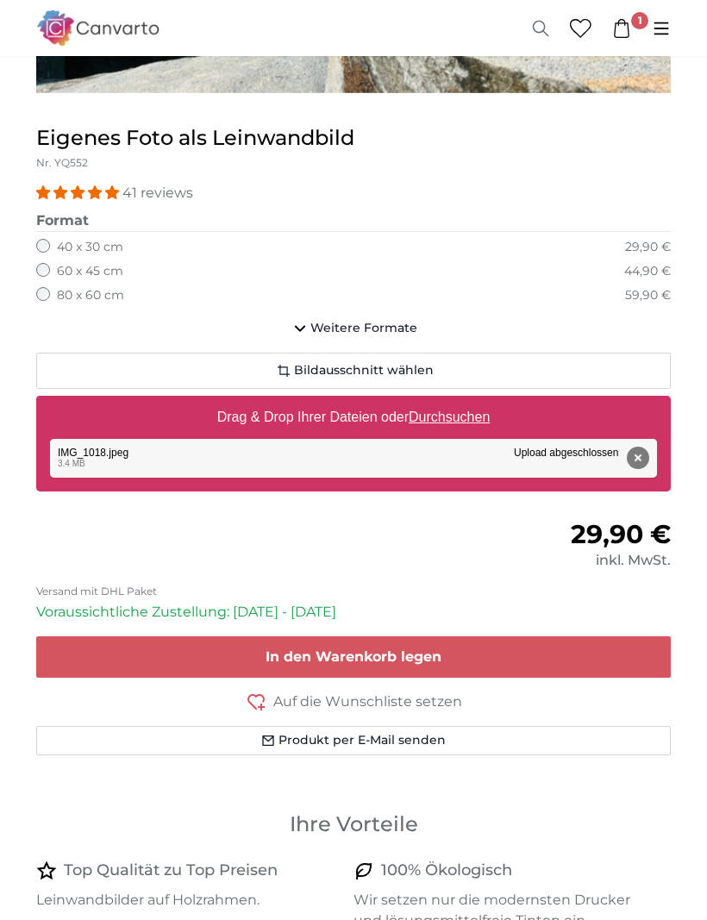
click at [452, 409] on u "Durchsuchen" at bounding box center [448, 416] width 81 height 15
click at [452, 401] on input "Drag & Drop Ihrer Dateien oder Durchsuchen" at bounding box center [353, 398] width 634 height 5
type input "**********"
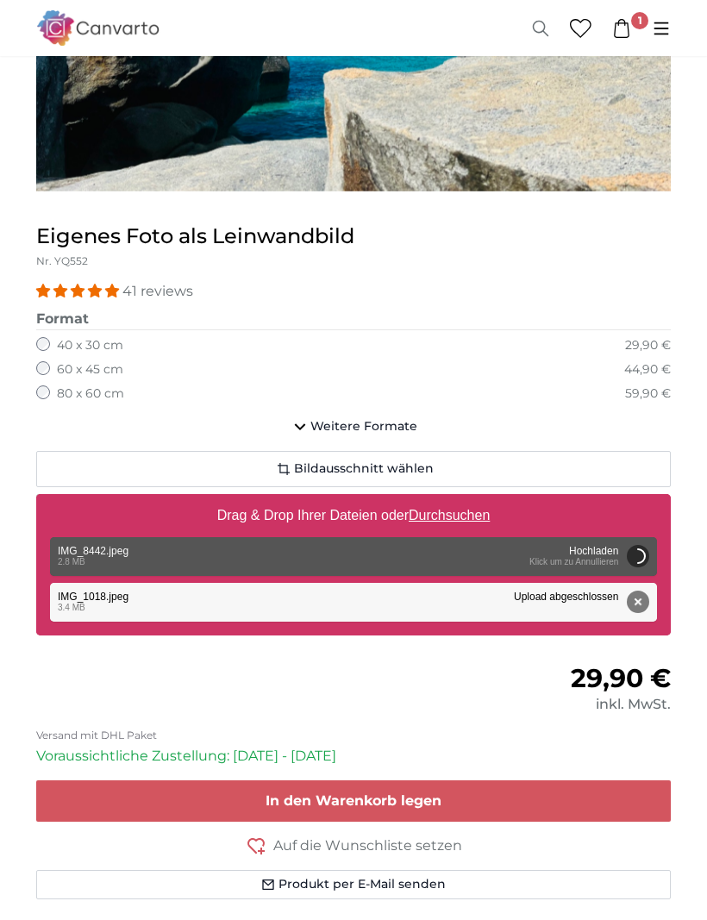
scroll to position [427, 0]
click at [430, 512] on u "Durchsuchen" at bounding box center [448, 515] width 81 height 15
click at [430, 499] on input "Drag & Drop Ihrer Dateien oder Durchsuchen" at bounding box center [353, 496] width 634 height 5
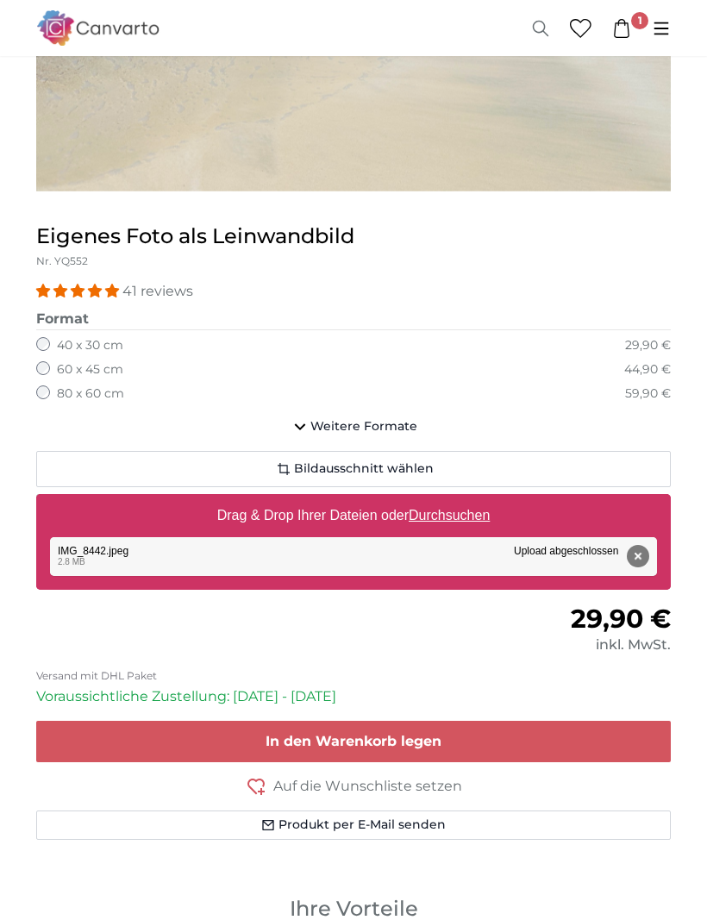
type input "**********"
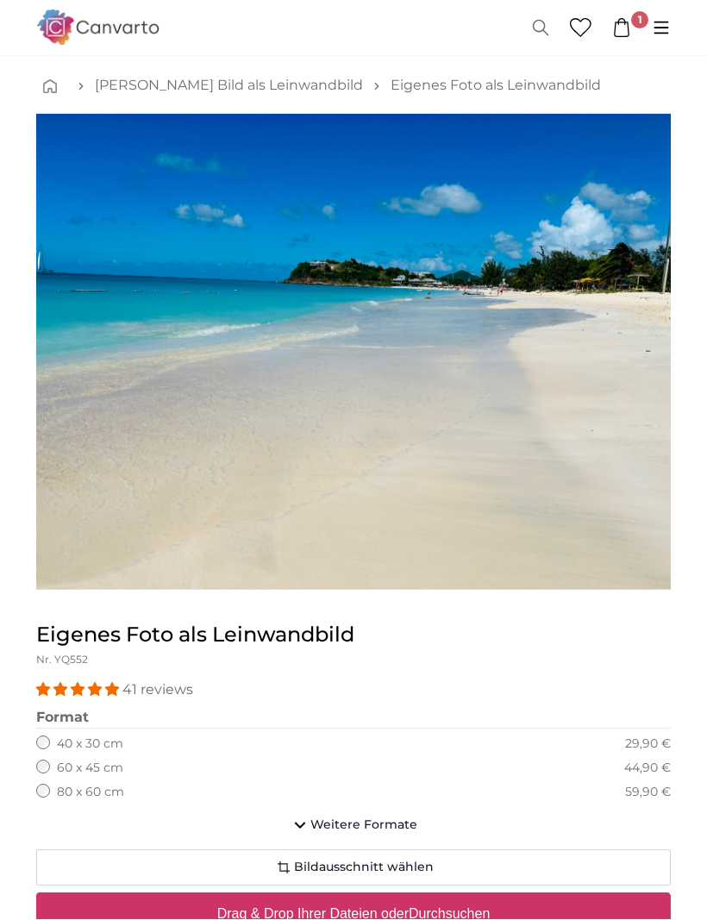
scroll to position [28, 0]
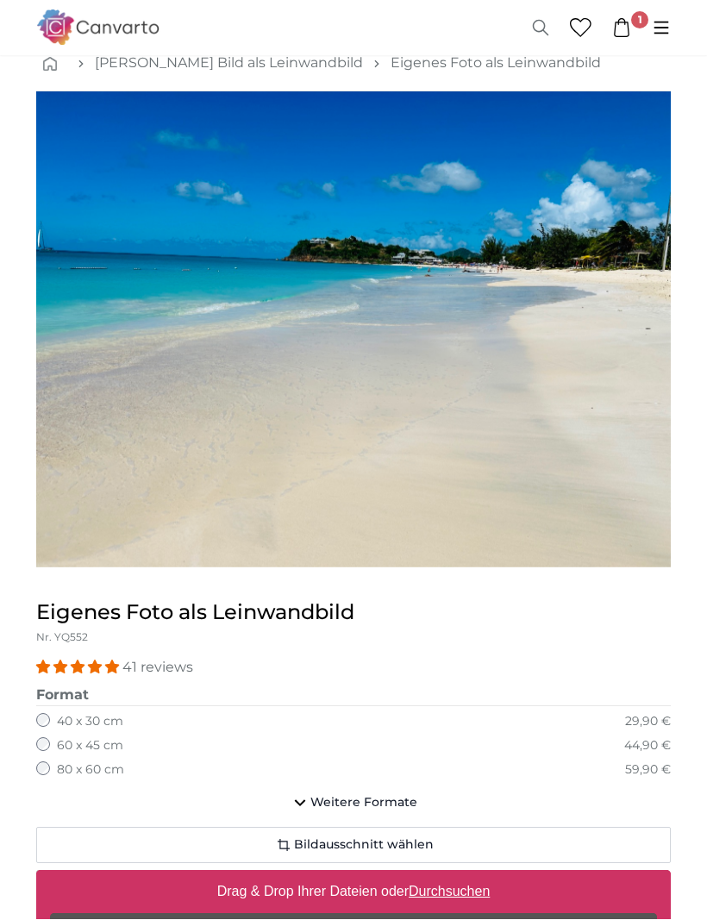
click at [392, 839] on span "Bildausschnitt wählen" at bounding box center [364, 845] width 140 height 17
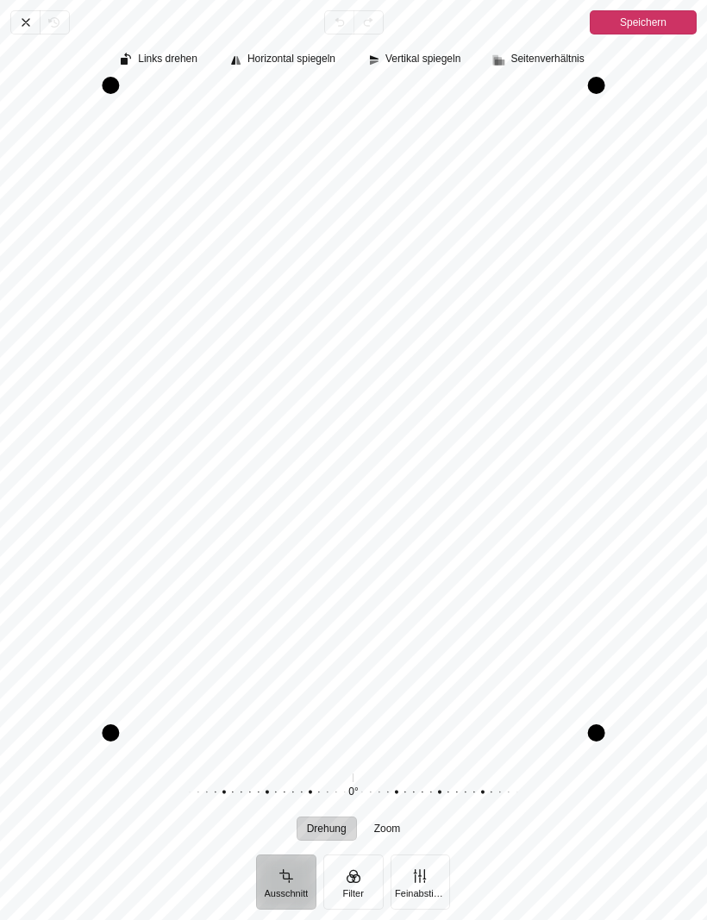
click at [362, 858] on button "Filter" at bounding box center [353, 881] width 60 height 55
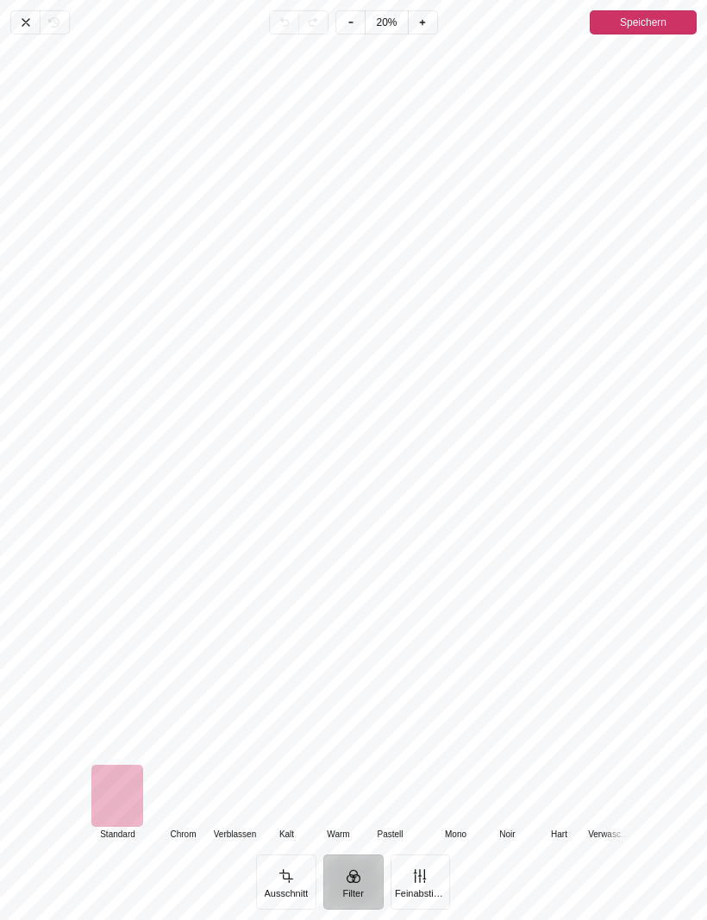
click at [193, 771] on div "Pintura" at bounding box center [183, 795] width 52 height 62
click at [245, 770] on div "Pintura" at bounding box center [235, 795] width 52 height 62
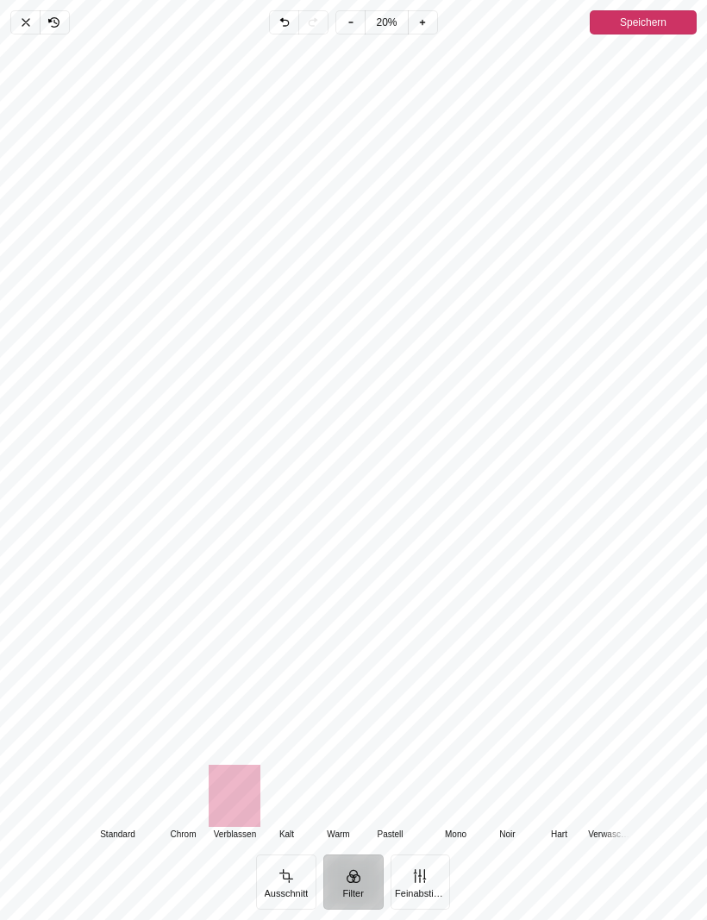
click at [296, 777] on div "Pintura" at bounding box center [286, 795] width 52 height 62
click at [344, 778] on div "Pintura" at bounding box center [338, 795] width 52 height 62
click at [408, 783] on div "Pintura" at bounding box center [390, 795] width 52 height 62
click at [459, 779] on div "Pintura" at bounding box center [455, 795] width 52 height 62
click at [132, 777] on div "Pintura" at bounding box center [117, 795] width 52 height 62
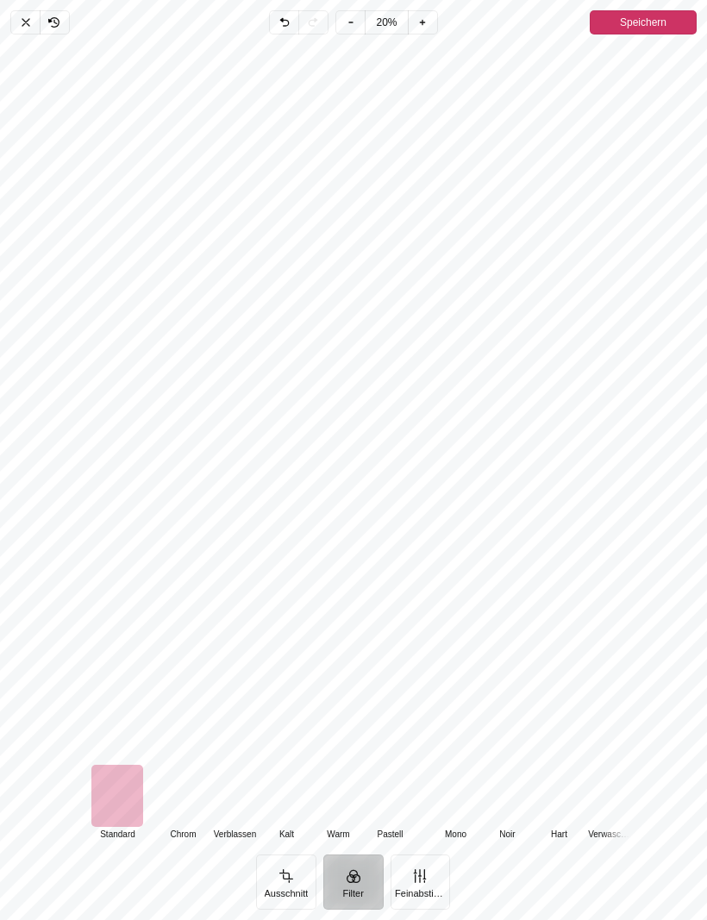
click at [29, 21] on icon "Pintura" at bounding box center [26, 23] width 14 height 14
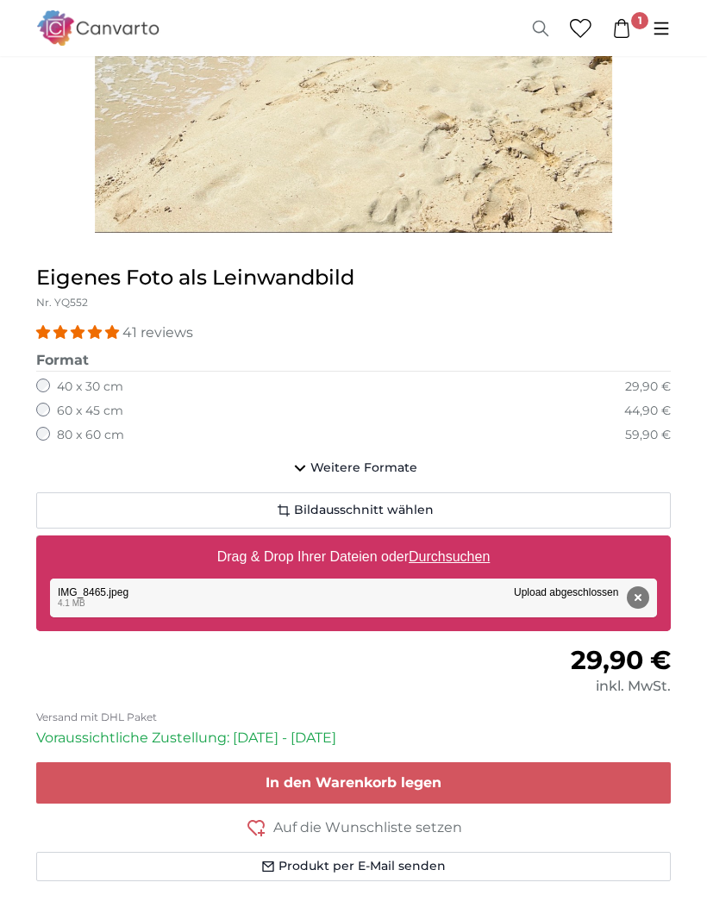
scroll to position [754, 0]
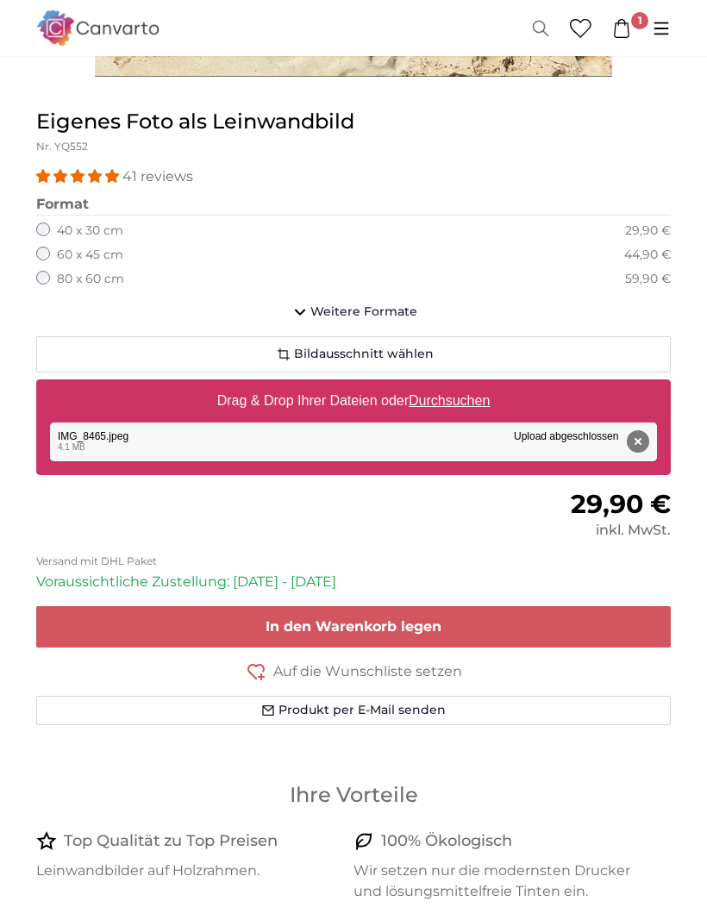
click at [435, 395] on u "Durchsuchen" at bounding box center [448, 401] width 81 height 15
click at [435, 385] on input "Drag & Drop Ihrer Dateien oder Durchsuchen" at bounding box center [353, 382] width 634 height 5
type input "**********"
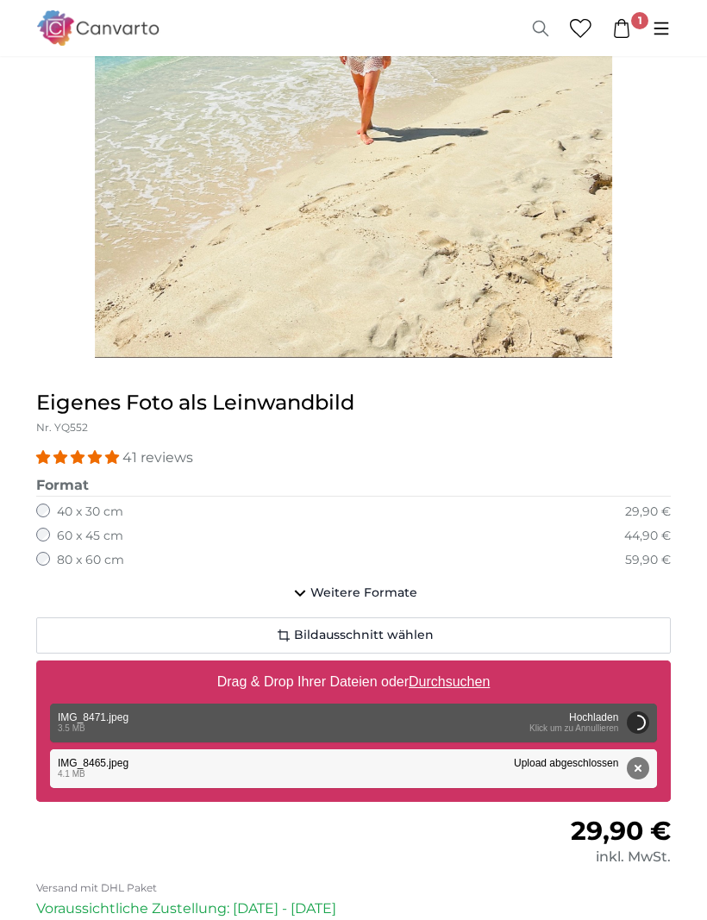
click at [639, 765] on button "Entfernen" at bounding box center [638, 769] width 22 height 22
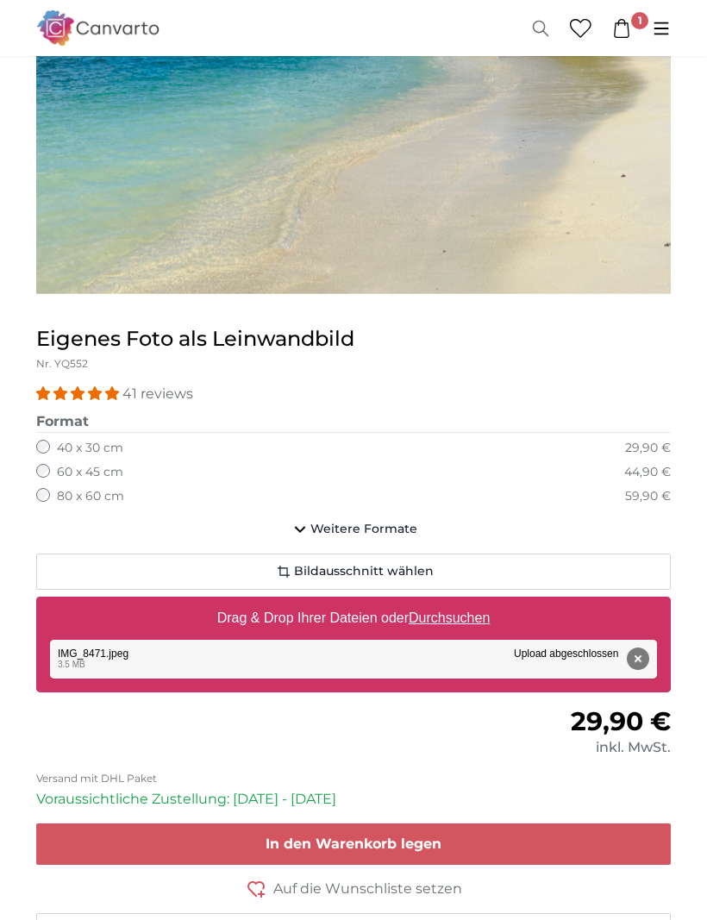
scroll to position [352, 0]
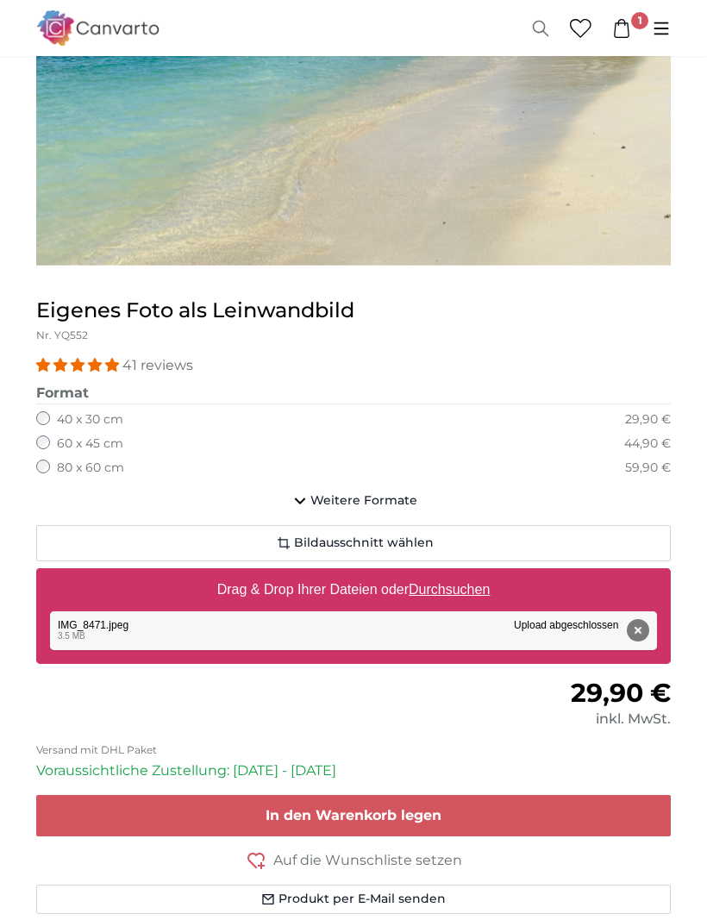
click at [458, 589] on u "Durchsuchen" at bounding box center [448, 590] width 81 height 15
click at [458, 574] on input "Drag & Drop Ihrer Dateien oder Durchsuchen" at bounding box center [353, 571] width 634 height 5
type input "**********"
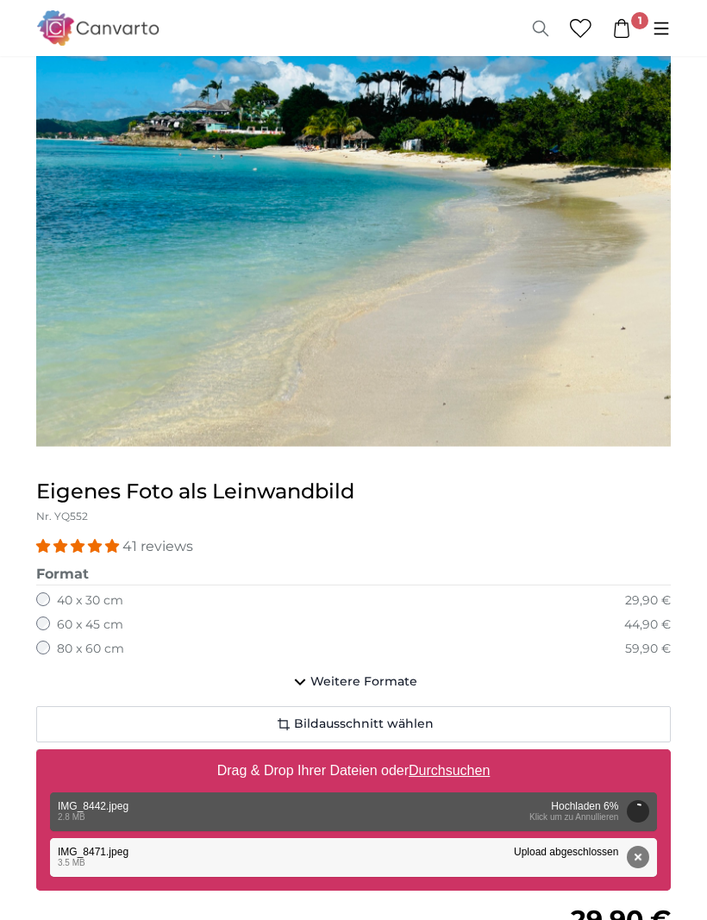
scroll to position [223, 0]
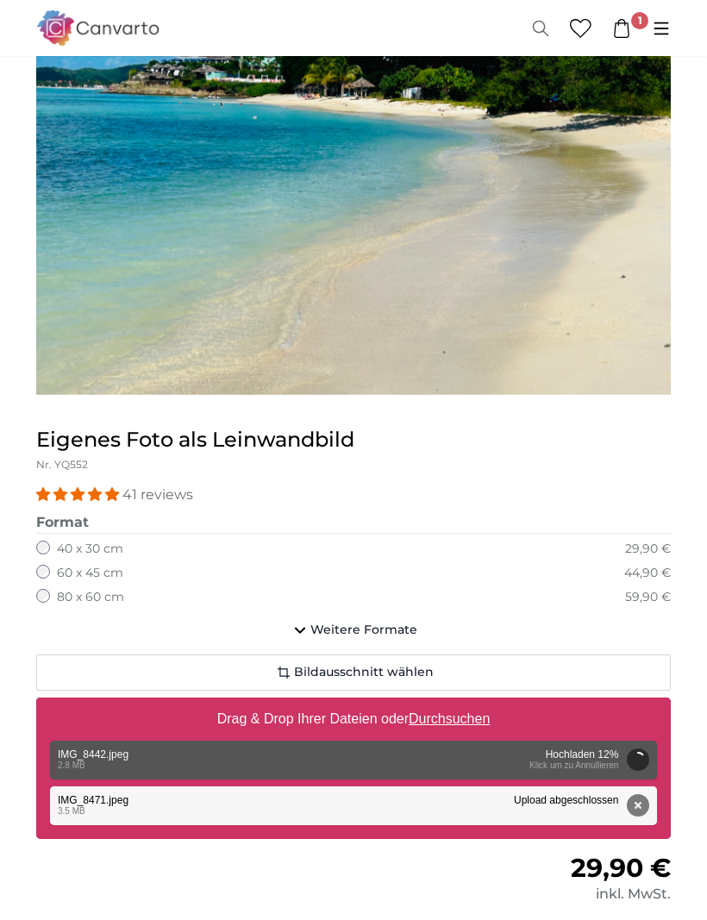
click at [633, 800] on button "Entfernen" at bounding box center [638, 805] width 22 height 22
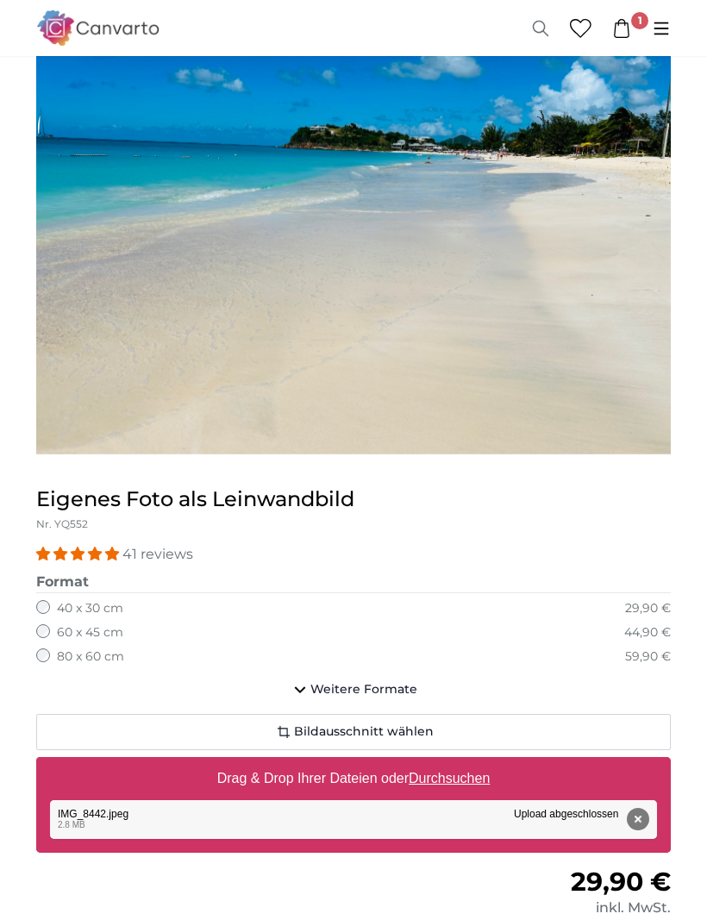
scroll to position [0, 0]
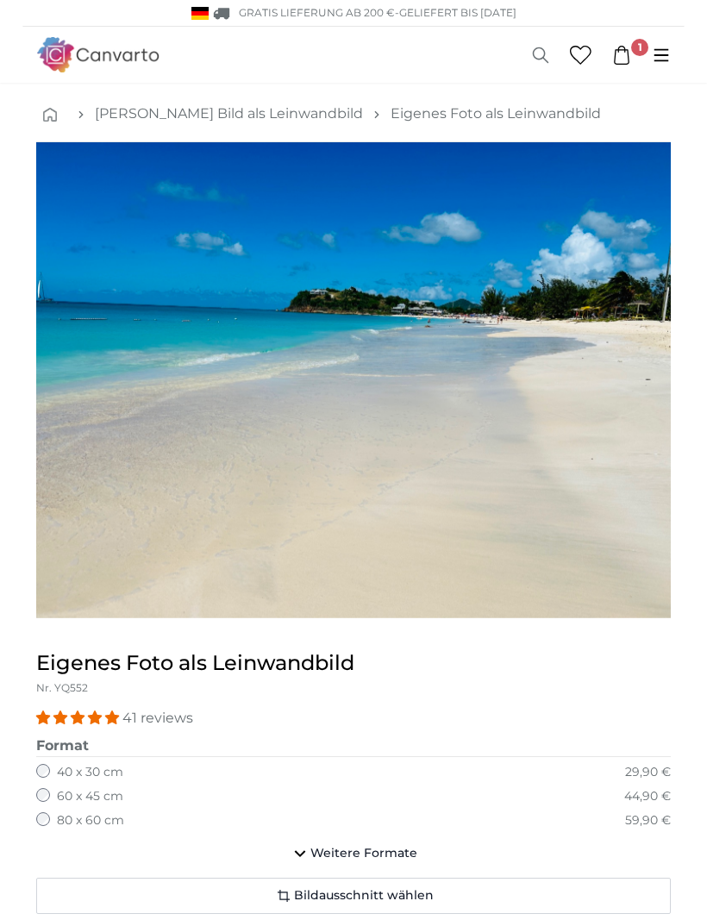
click at [330, 877] on button "Bildausschnitt wählen" at bounding box center [353, 895] width 634 height 36
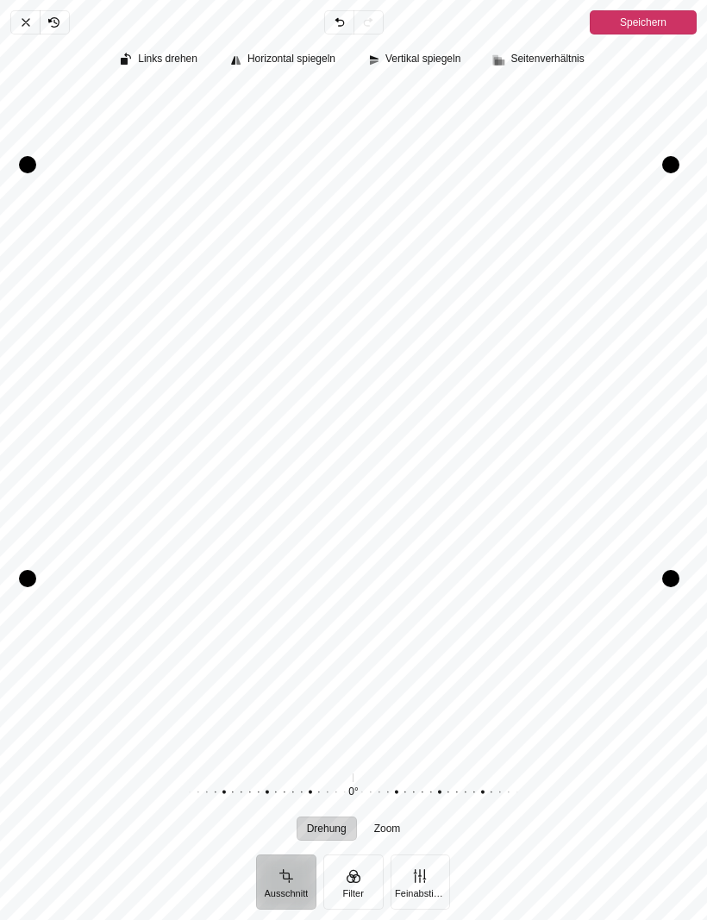
click at [649, 21] on span "Speichern" at bounding box center [643, 22] width 47 height 21
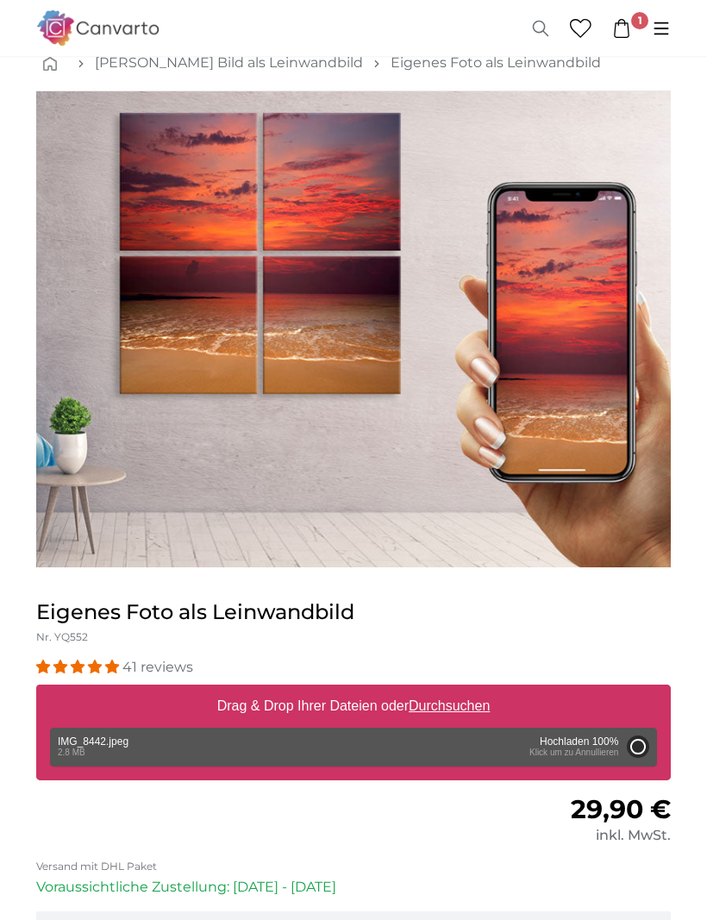
scroll to position [6, 0]
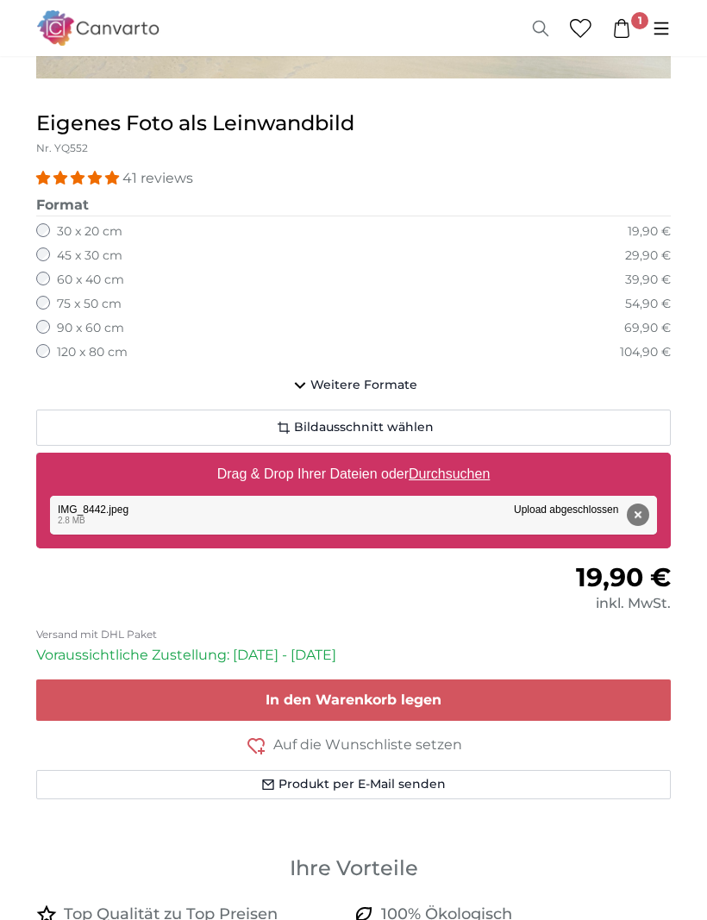
scroll to position [530, 0]
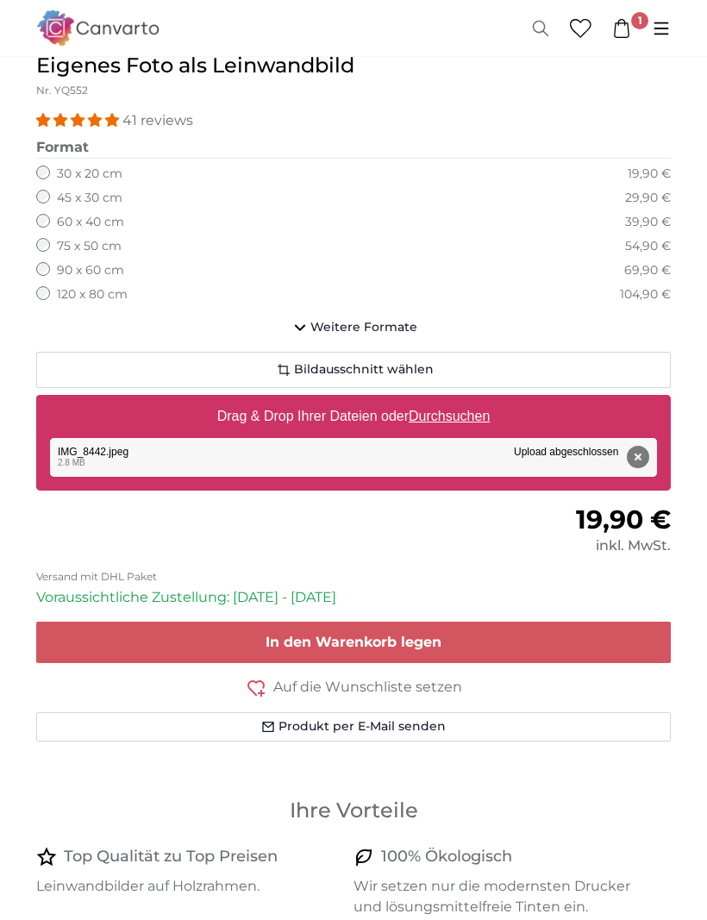
click at [308, 686] on span "Auf die Wunschliste setzen" at bounding box center [367, 687] width 189 height 21
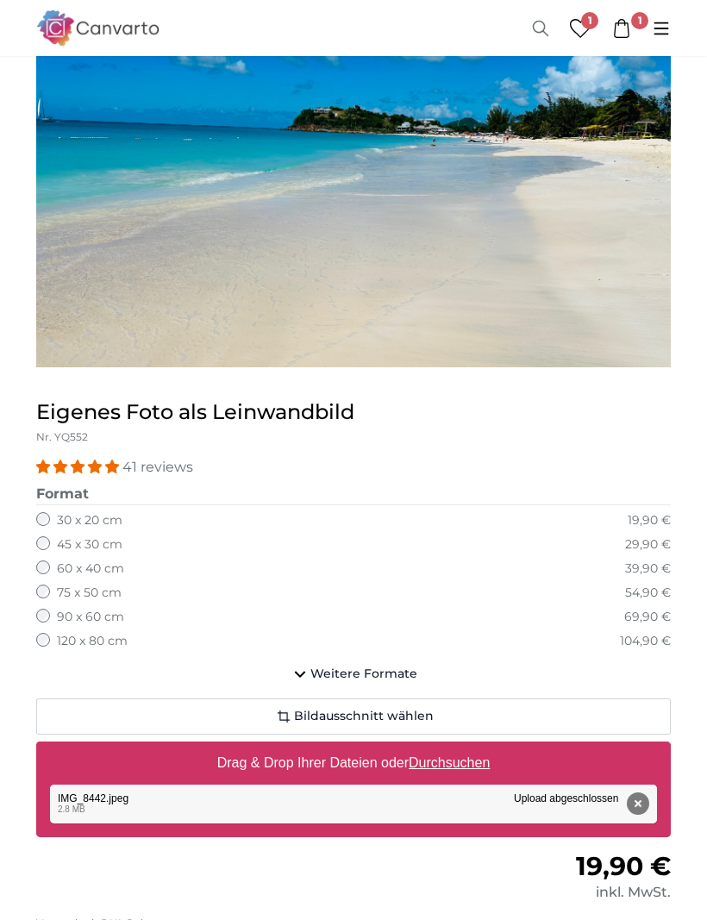
scroll to position [238, 0]
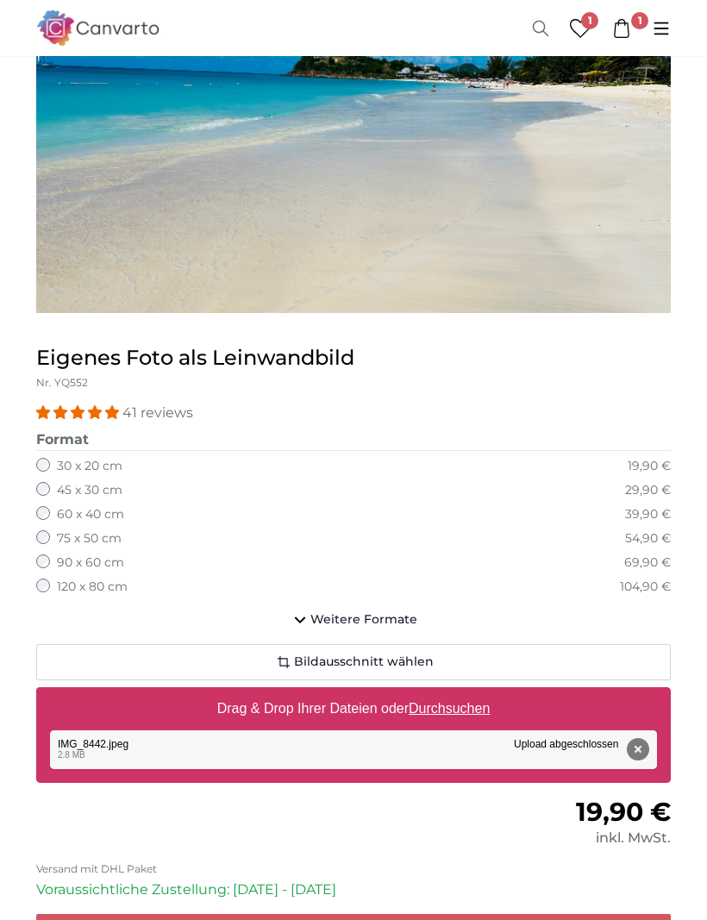
click at [445, 701] on u "Durchsuchen" at bounding box center [448, 708] width 81 height 15
click at [445, 692] on input "Drag & Drop Ihrer Dateien oder Durchsuchen" at bounding box center [353, 689] width 634 height 5
type input "**********"
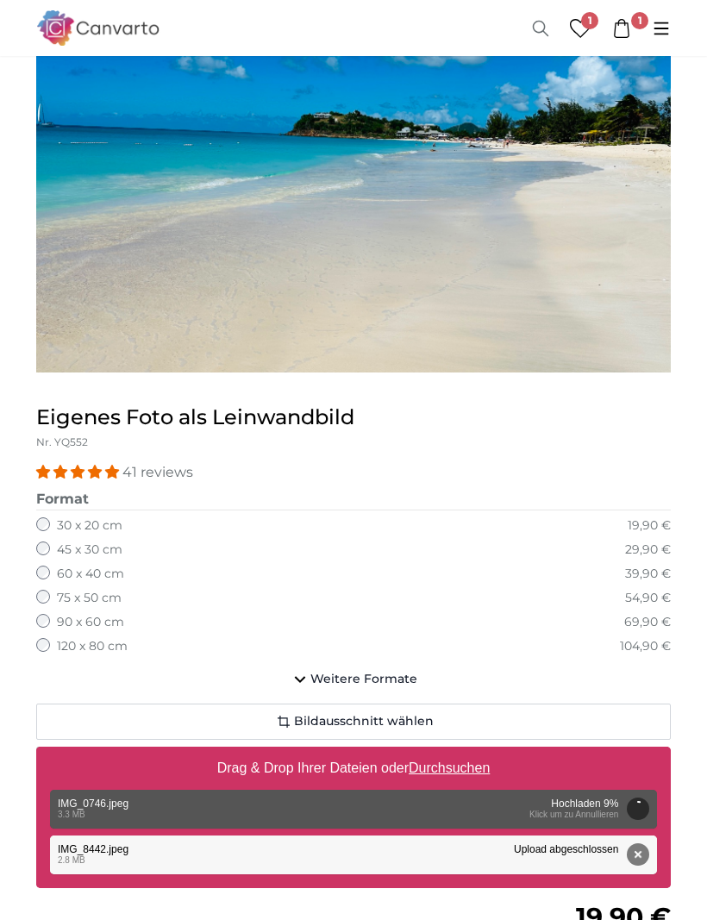
scroll to position [131, 0]
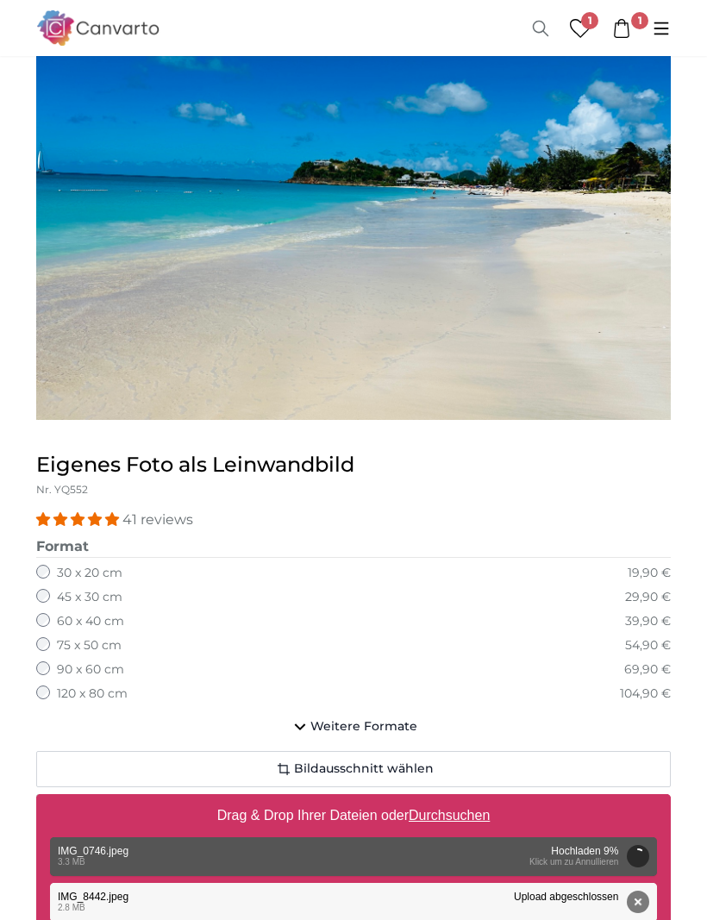
click at [645, 895] on button "Entfernen" at bounding box center [638, 901] width 22 height 22
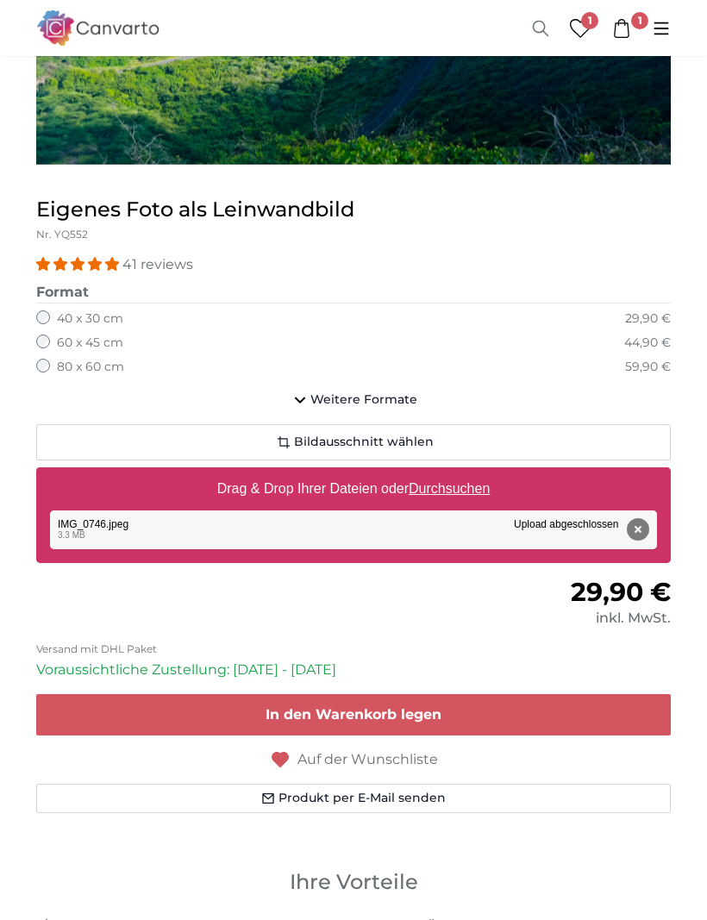
scroll to position [558, 0]
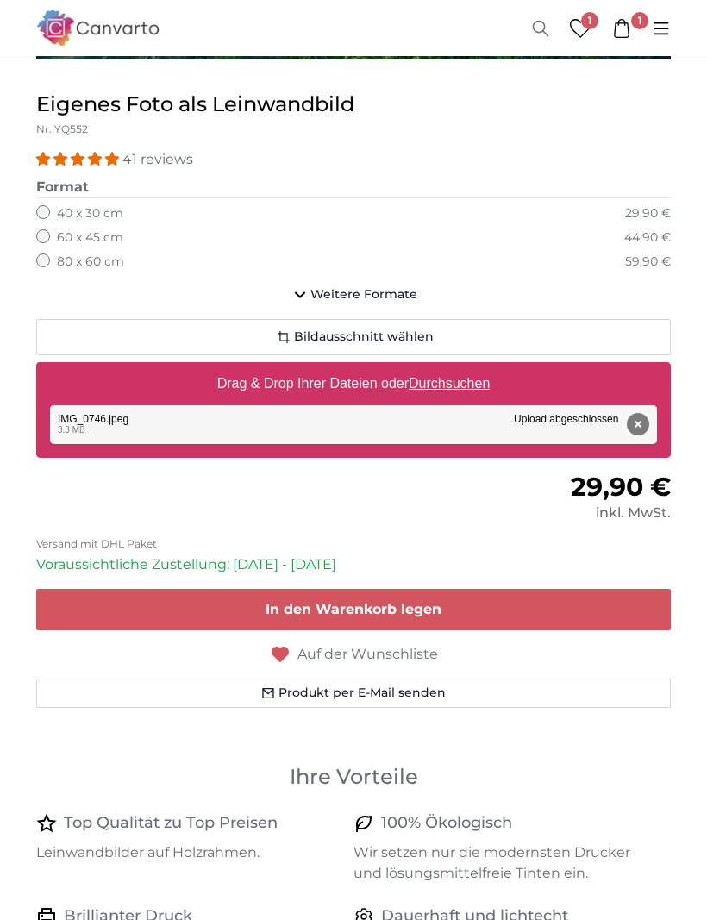
click at [375, 653] on span "Auf der Wunschliste" at bounding box center [367, 654] width 140 height 21
click at [407, 659] on span "Auf die Wunschliste setzen" at bounding box center [367, 654] width 189 height 21
click at [362, 601] on span "In den Warenkorb legen" at bounding box center [353, 609] width 176 height 16
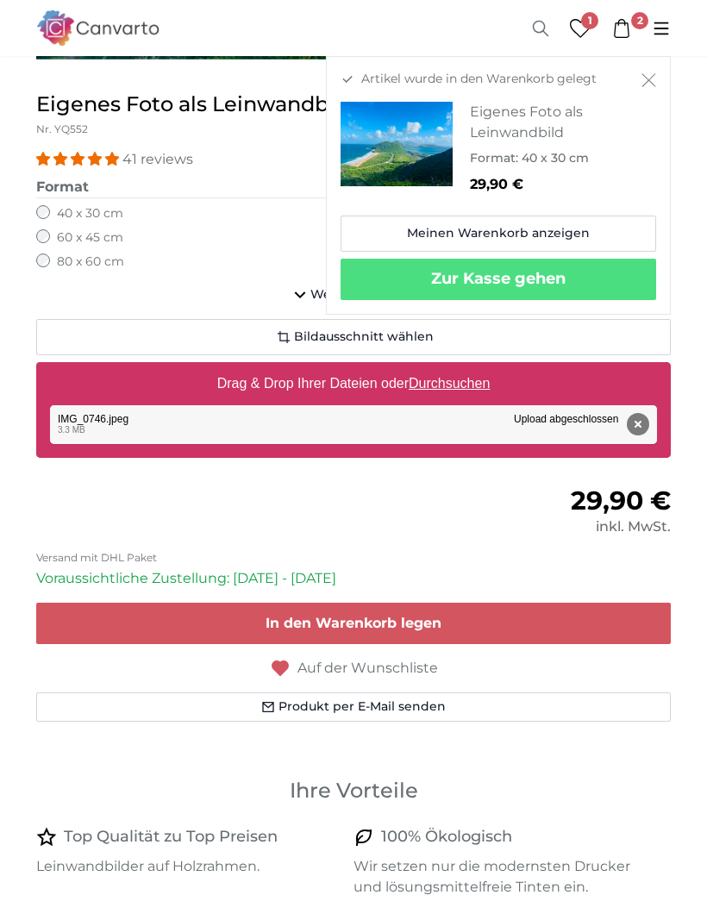
click at [582, 22] on span "1" at bounding box center [589, 20] width 17 height 17
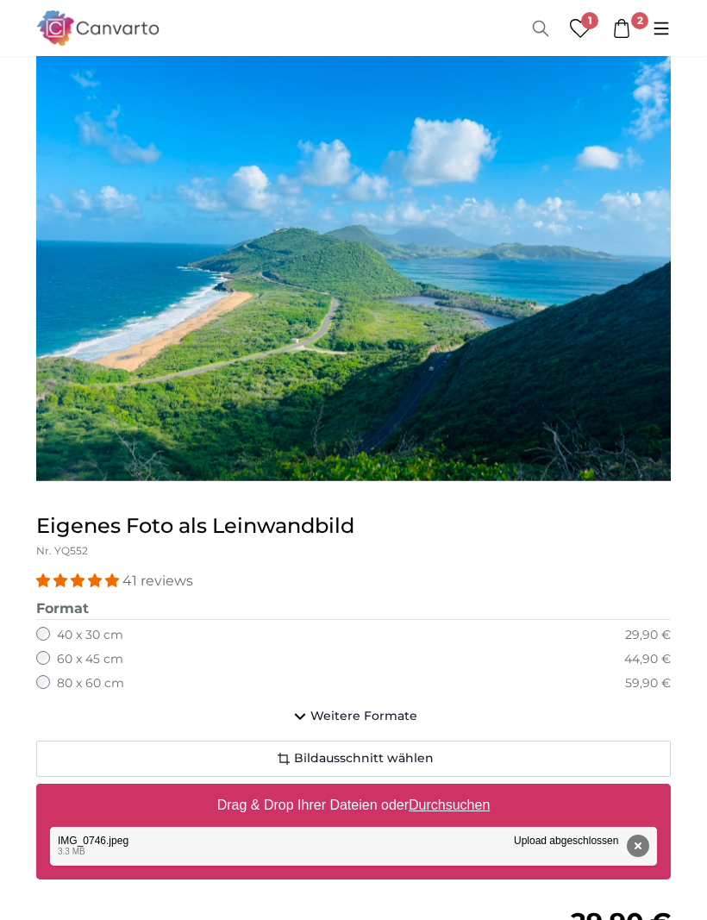
scroll to position [145, 0]
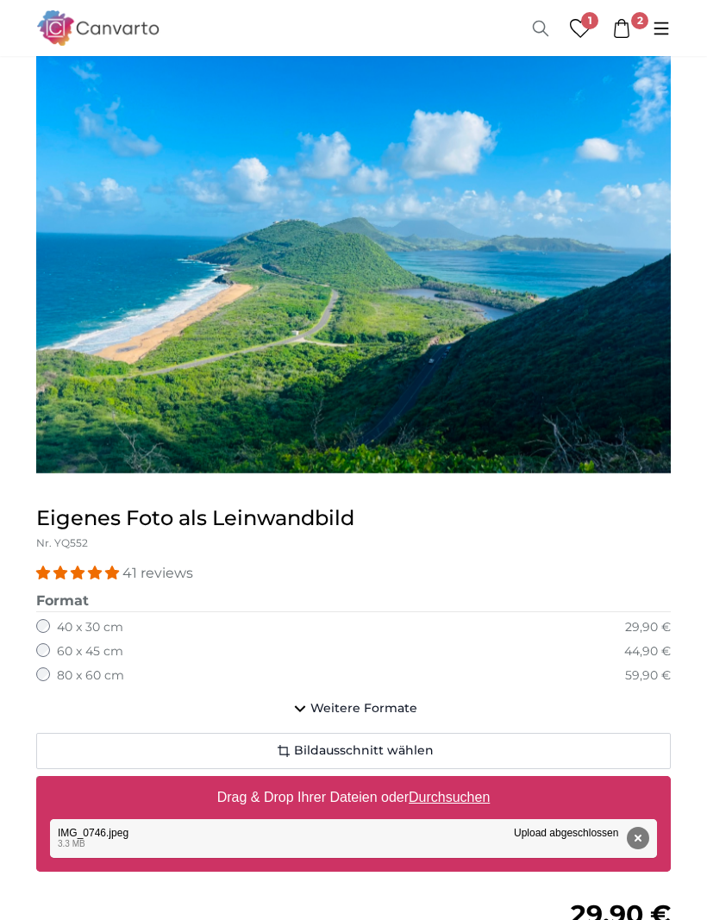
click at [452, 798] on u "Durchsuchen" at bounding box center [448, 796] width 81 height 15
click at [452, 781] on input "Drag & Drop Ihrer Dateien oder Durchsuchen" at bounding box center [353, 778] width 634 height 5
type input "**********"
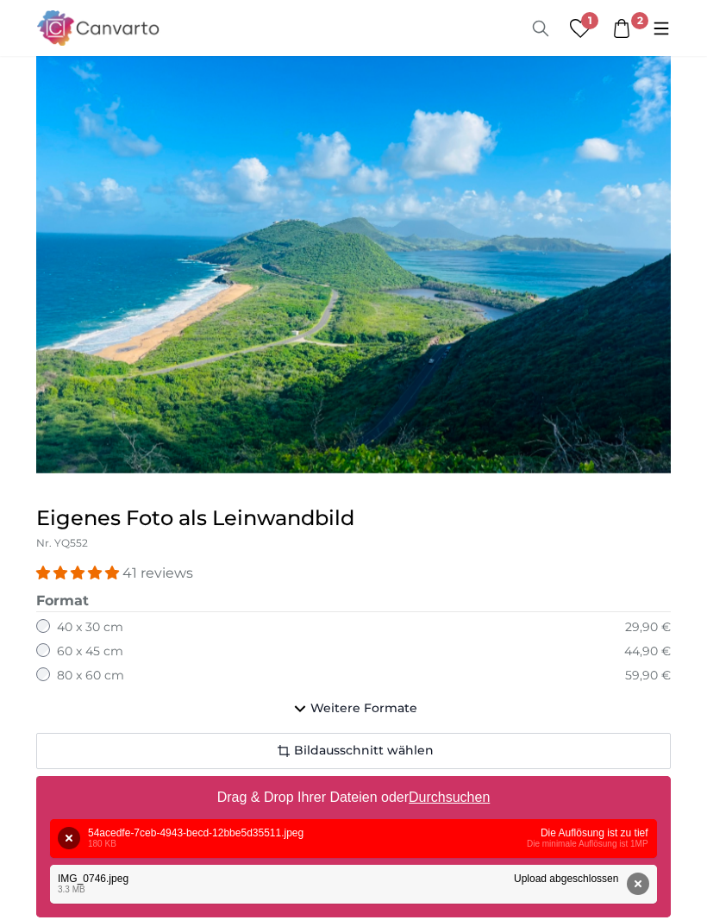
click at [642, 872] on button "Entfernen" at bounding box center [638, 883] width 22 height 22
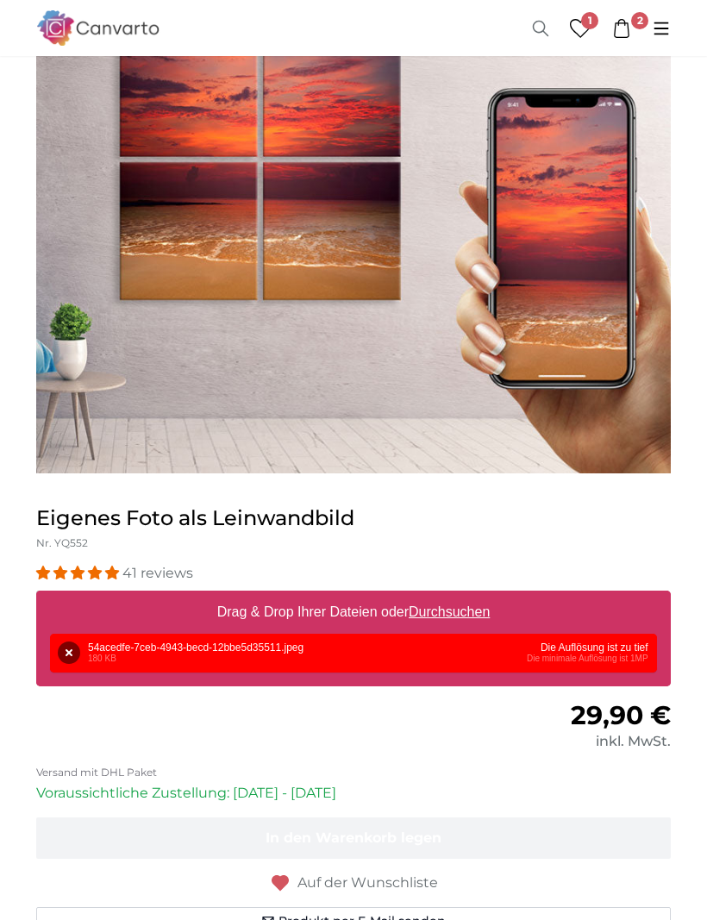
click at [459, 609] on u "Durchsuchen" at bounding box center [448, 611] width 81 height 15
click at [459, 596] on input "Drag & Drop Ihrer Dateien oder Durchsuchen" at bounding box center [353, 592] width 634 height 5
click at [79, 641] on button "Entfernen" at bounding box center [69, 652] width 22 height 22
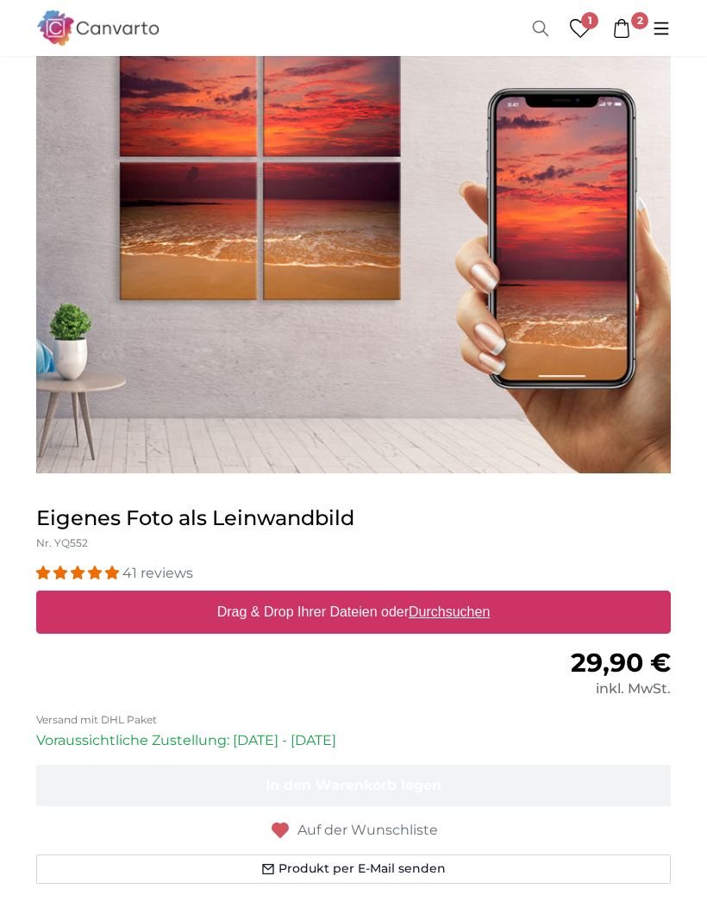
click at [458, 604] on u "Durchsuchen" at bounding box center [448, 611] width 81 height 15
click at [458, 596] on input "Drag & Drop Ihrer Dateien oder Durchsuchen" at bounding box center [353, 592] width 634 height 5
type input "**********"
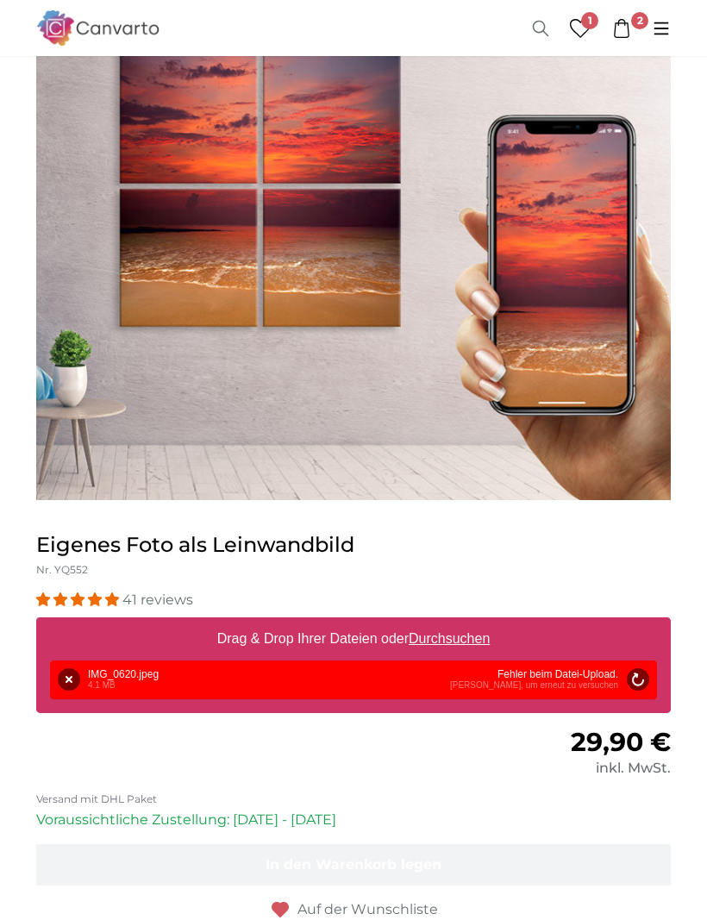
scroll to position [78, 0]
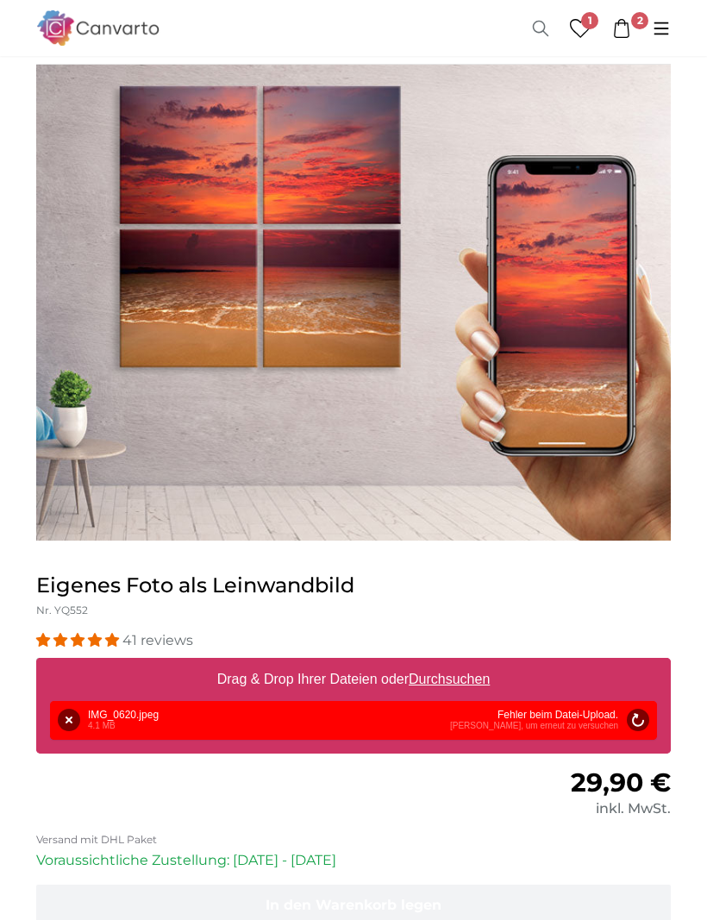
click at [633, 32] on link "2" at bounding box center [622, 28] width 40 height 19
